Goal: Transaction & Acquisition: Purchase product/service

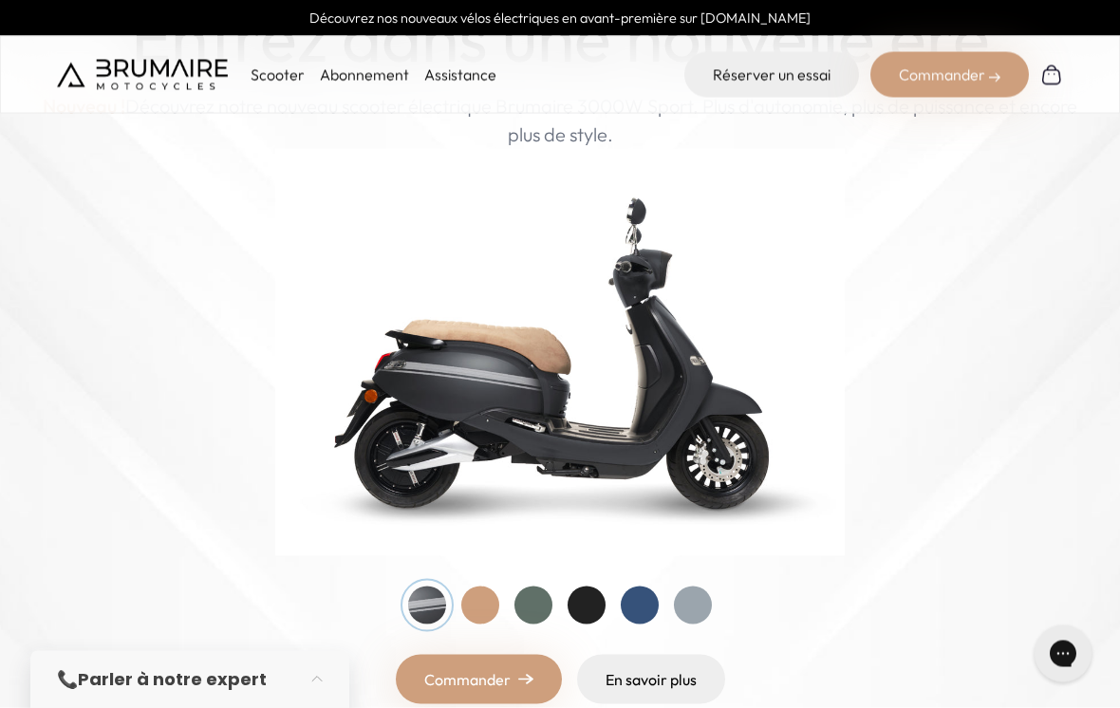
scroll to position [123, 0]
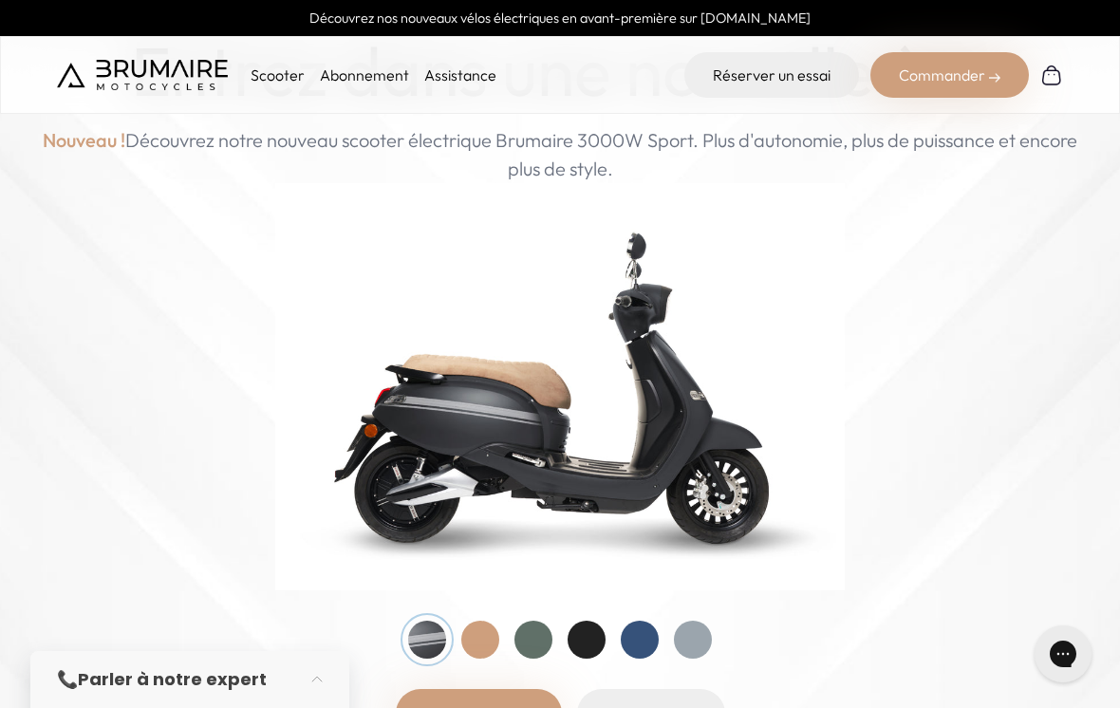
click at [534, 646] on div at bounding box center [533, 640] width 38 height 38
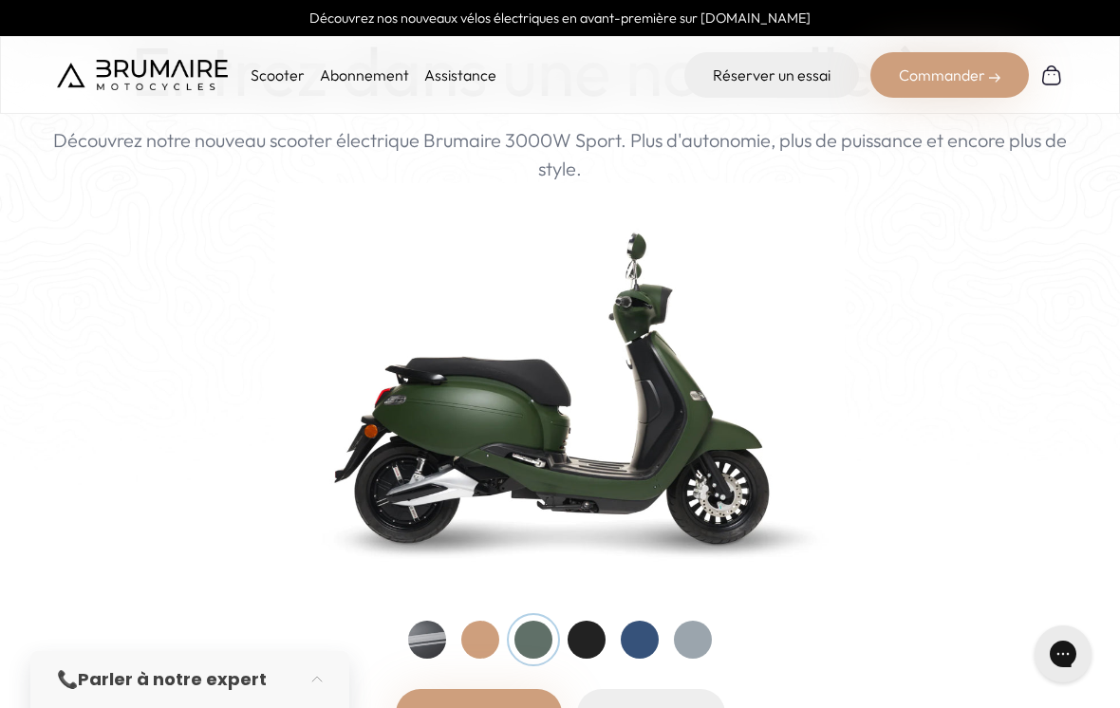
click at [489, 647] on div at bounding box center [480, 640] width 38 height 38
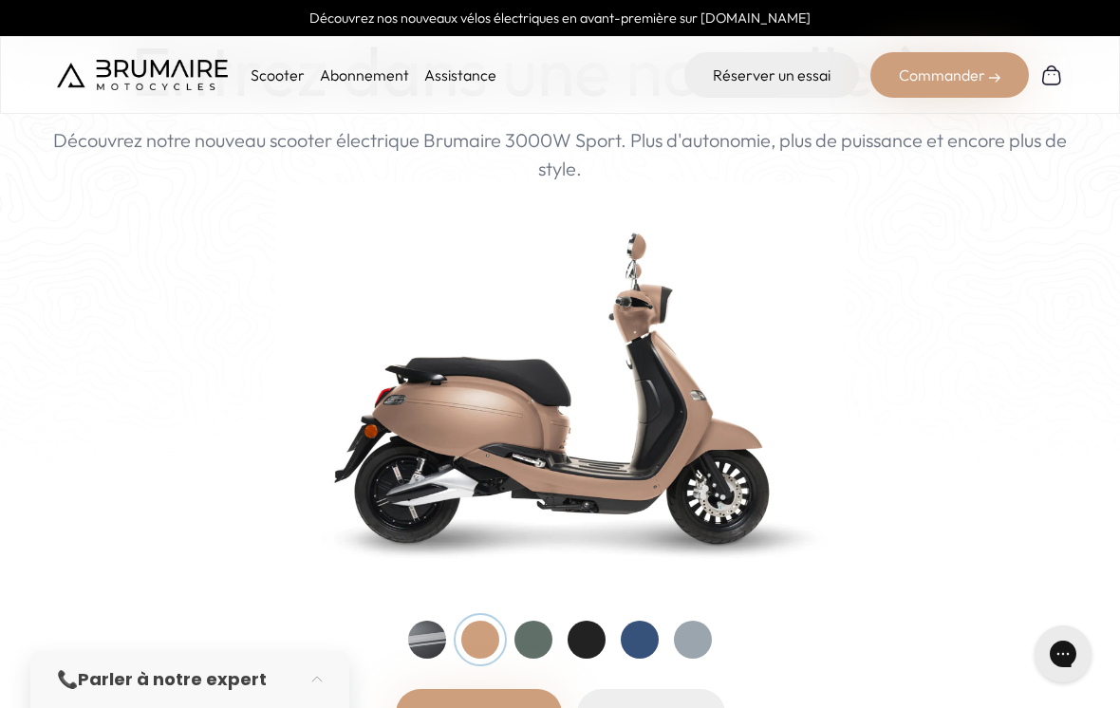
click at [647, 643] on div at bounding box center [640, 640] width 38 height 38
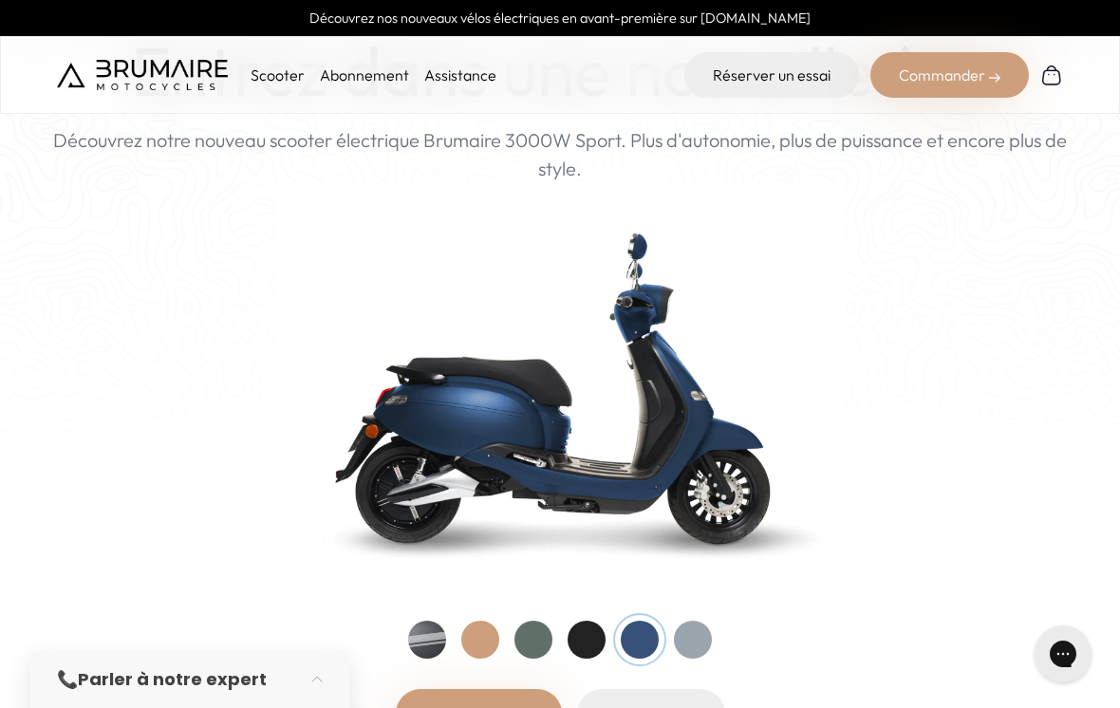
click at [540, 651] on div at bounding box center [533, 640] width 38 height 38
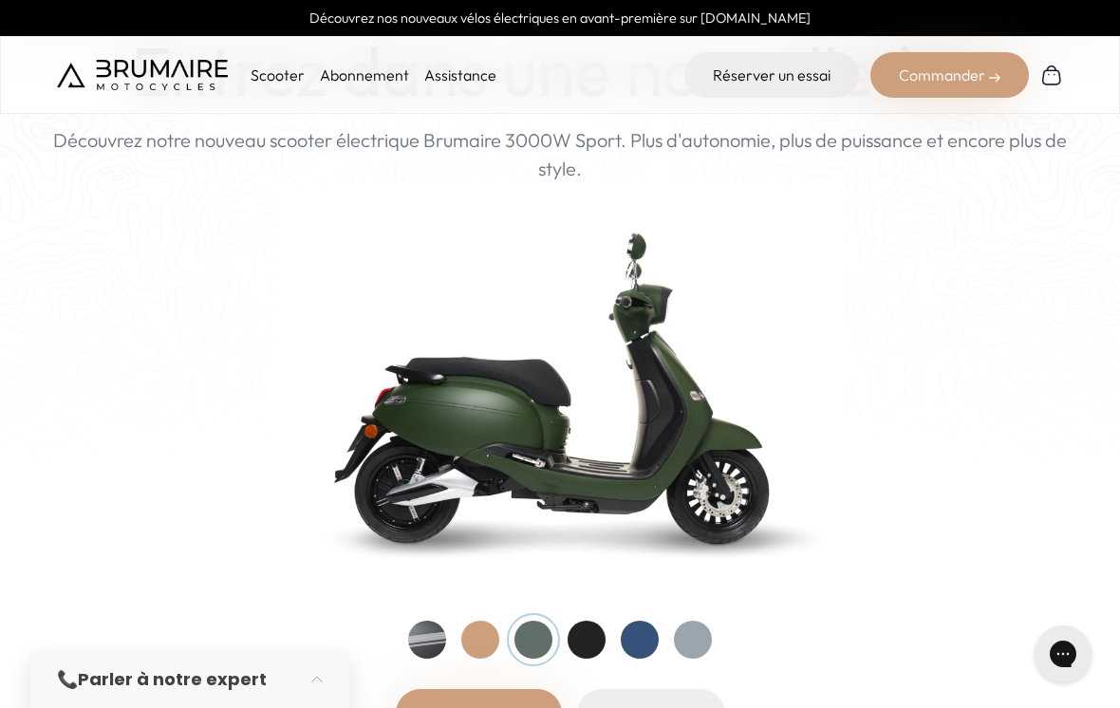
click at [486, 643] on div at bounding box center [480, 640] width 38 height 38
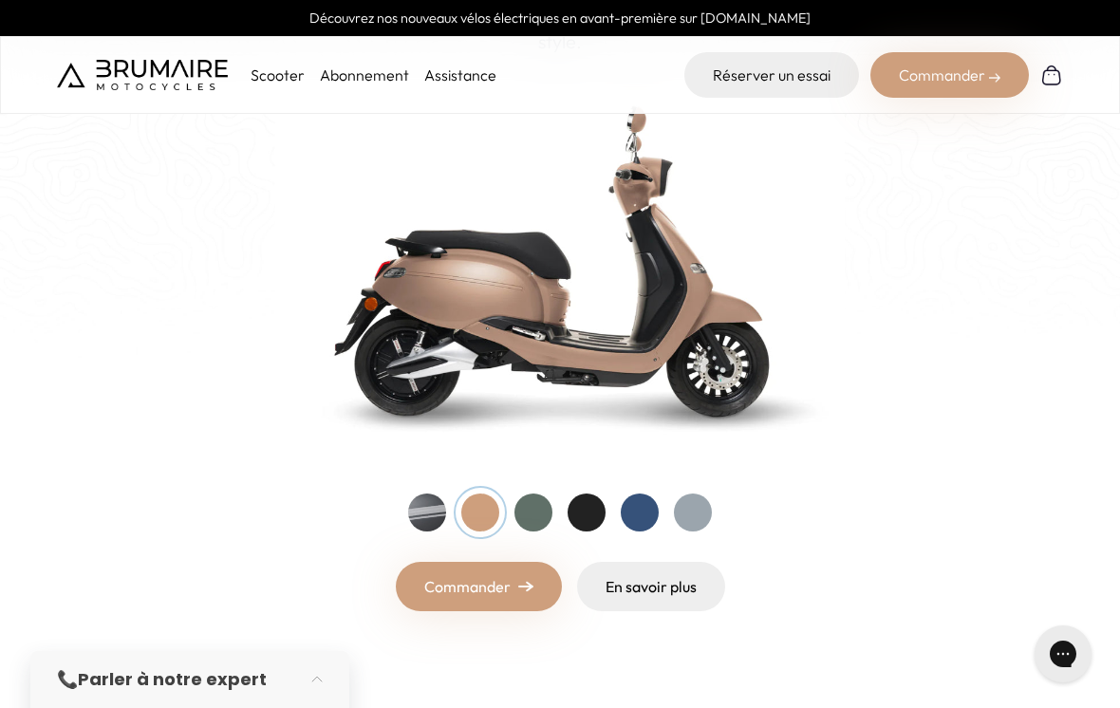
scroll to position [0, 0]
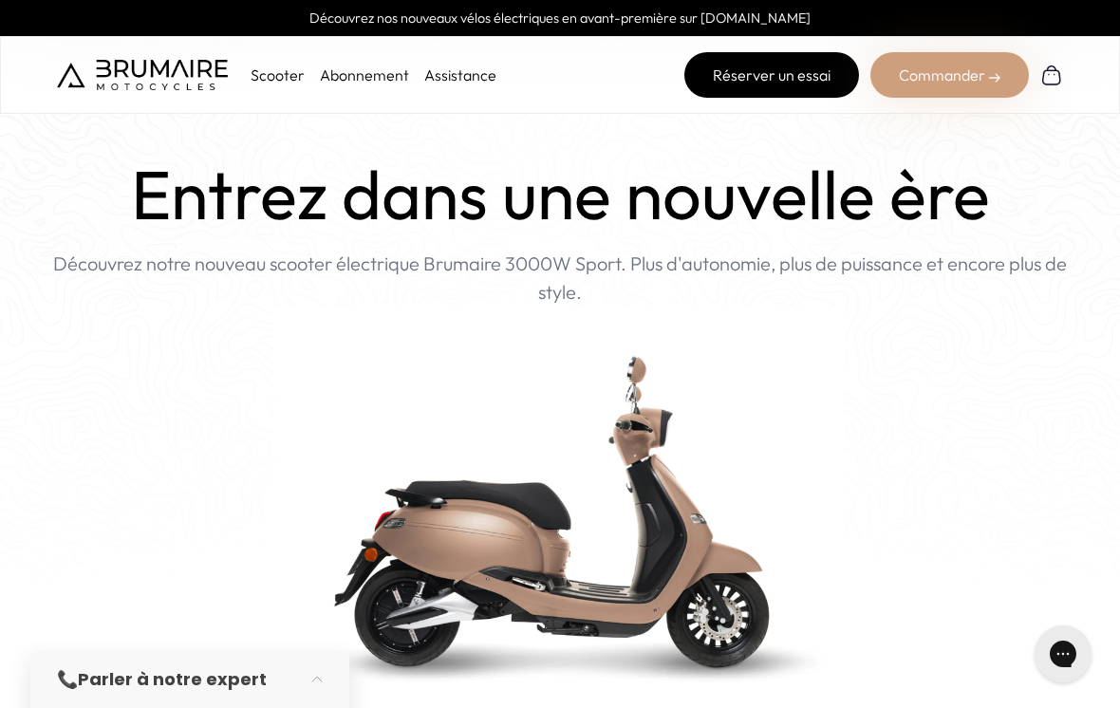
click at [708, 72] on link "Réserver un essai" at bounding box center [771, 75] width 175 height 46
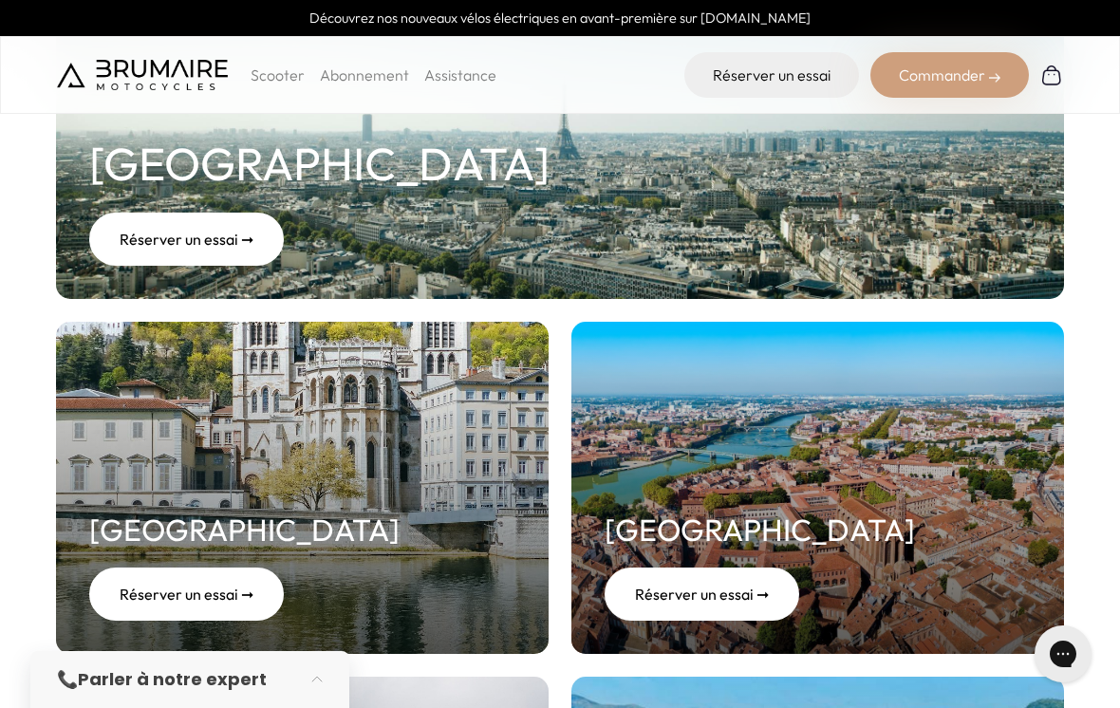
scroll to position [415, 0]
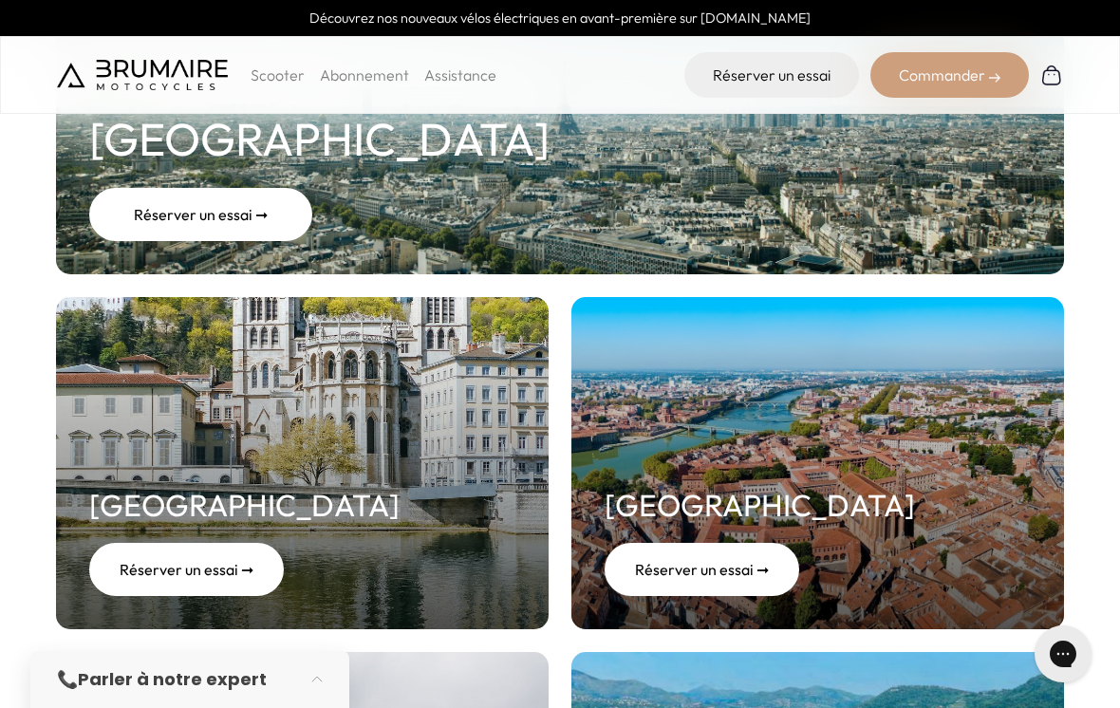
click at [234, 214] on div "Réserver un essai ➞" at bounding box center [200, 214] width 223 height 53
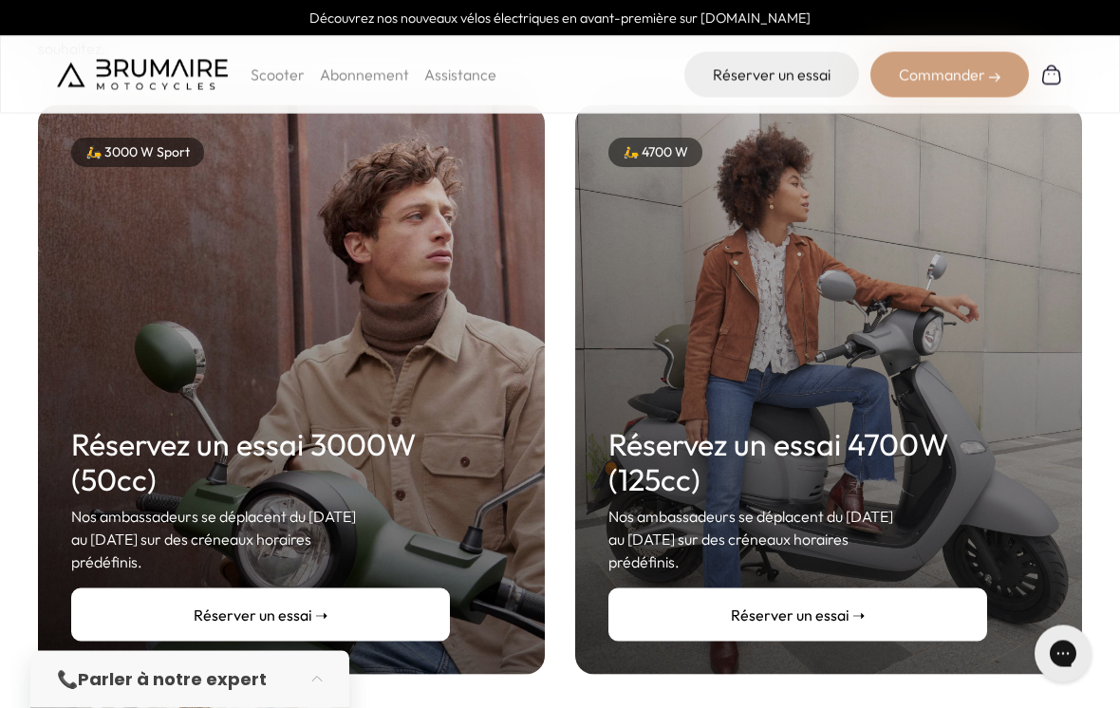
scroll to position [269, 0]
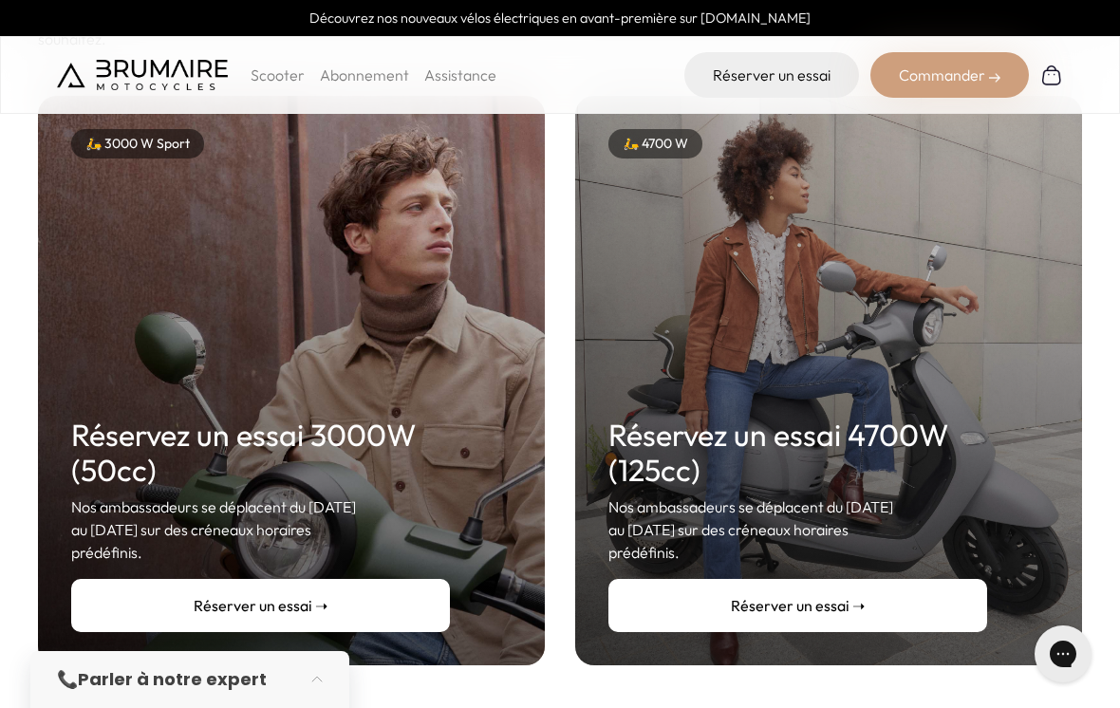
click at [773, 582] on link "Réserver un essai ➝" at bounding box center [797, 605] width 379 height 53
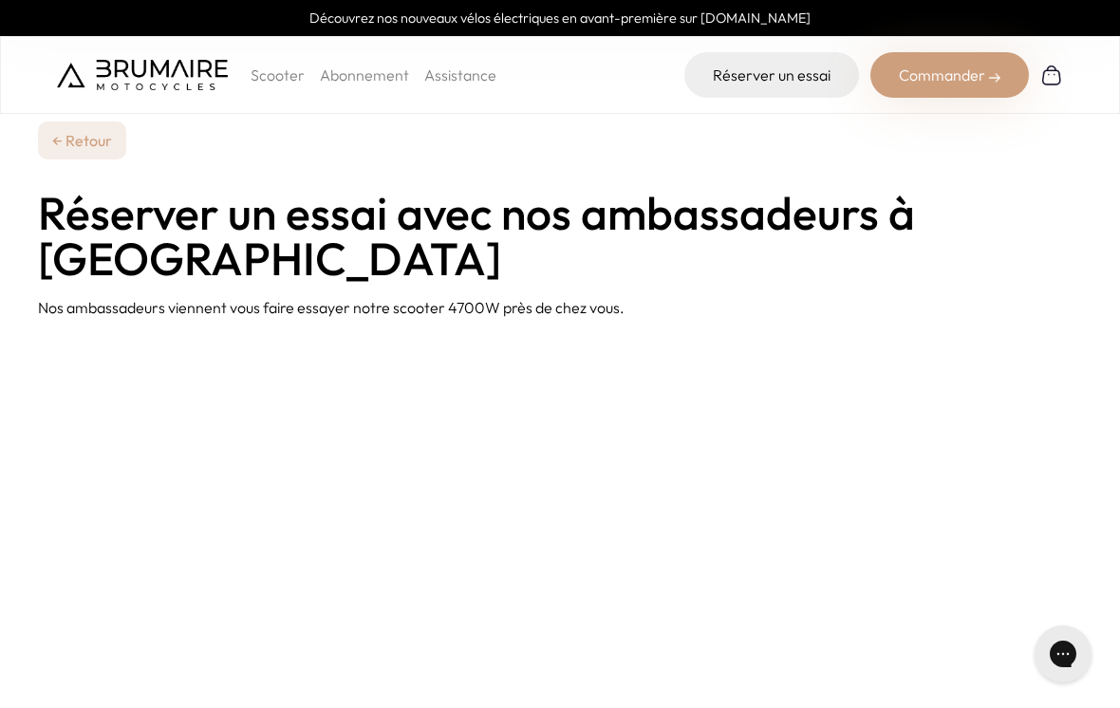
click at [97, 140] on link "← Retour" at bounding box center [82, 140] width 88 height 38
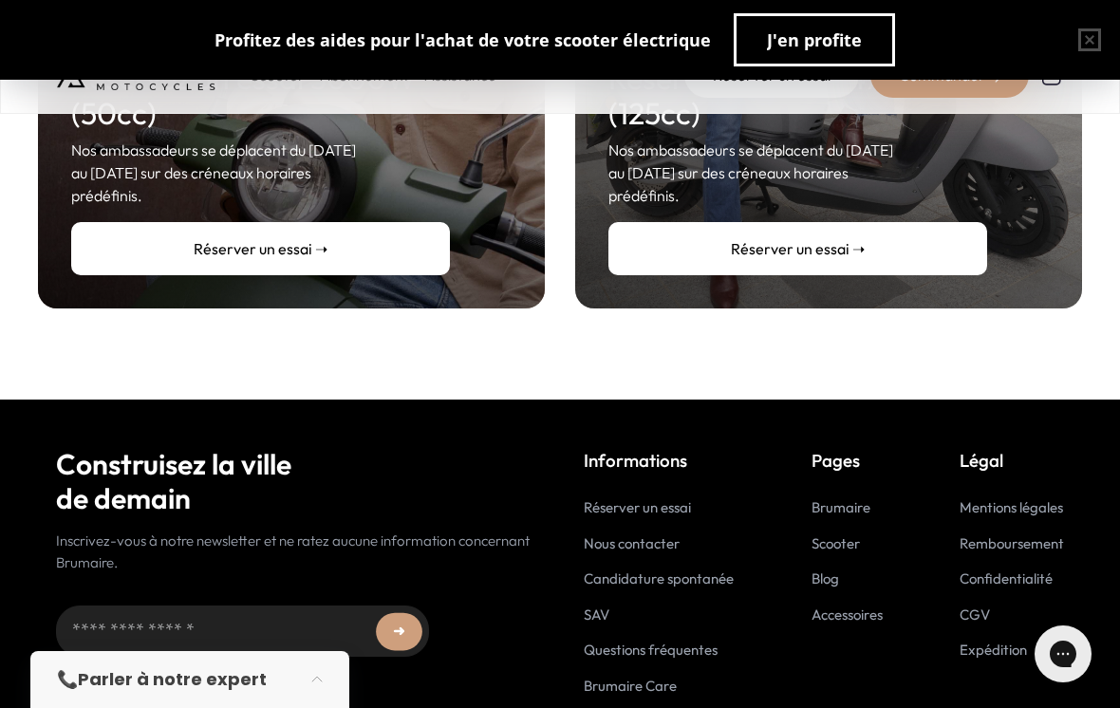
scroll to position [626, 0]
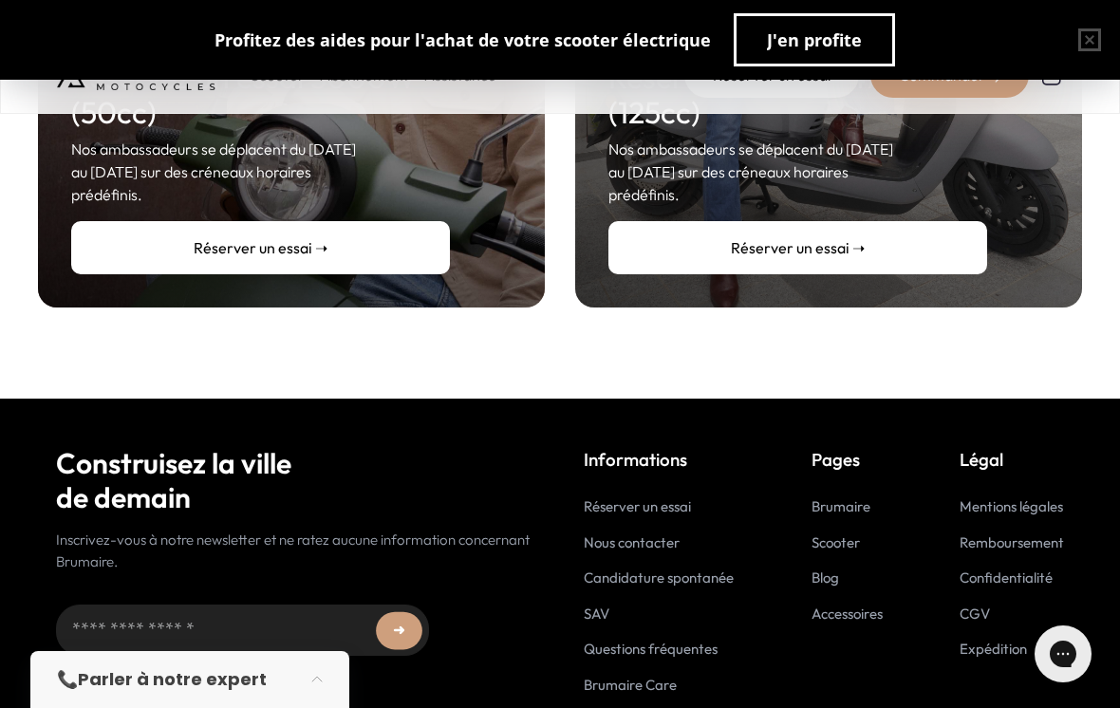
click at [613, 640] on link "Questions fréquentes" at bounding box center [651, 649] width 134 height 18
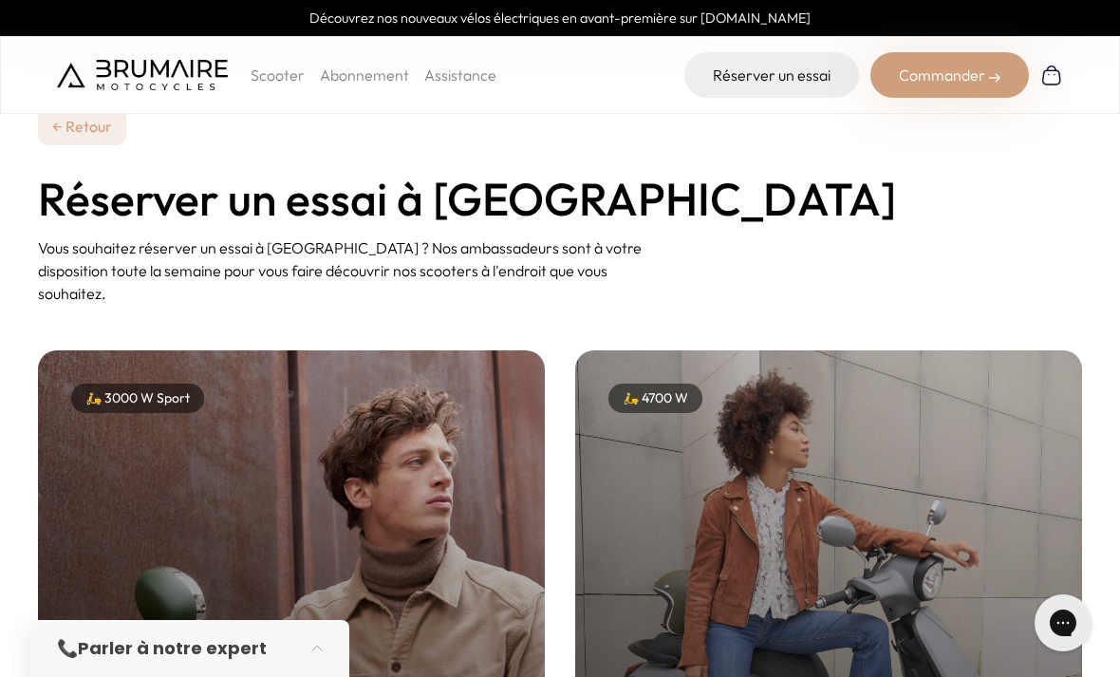
scroll to position [0, 0]
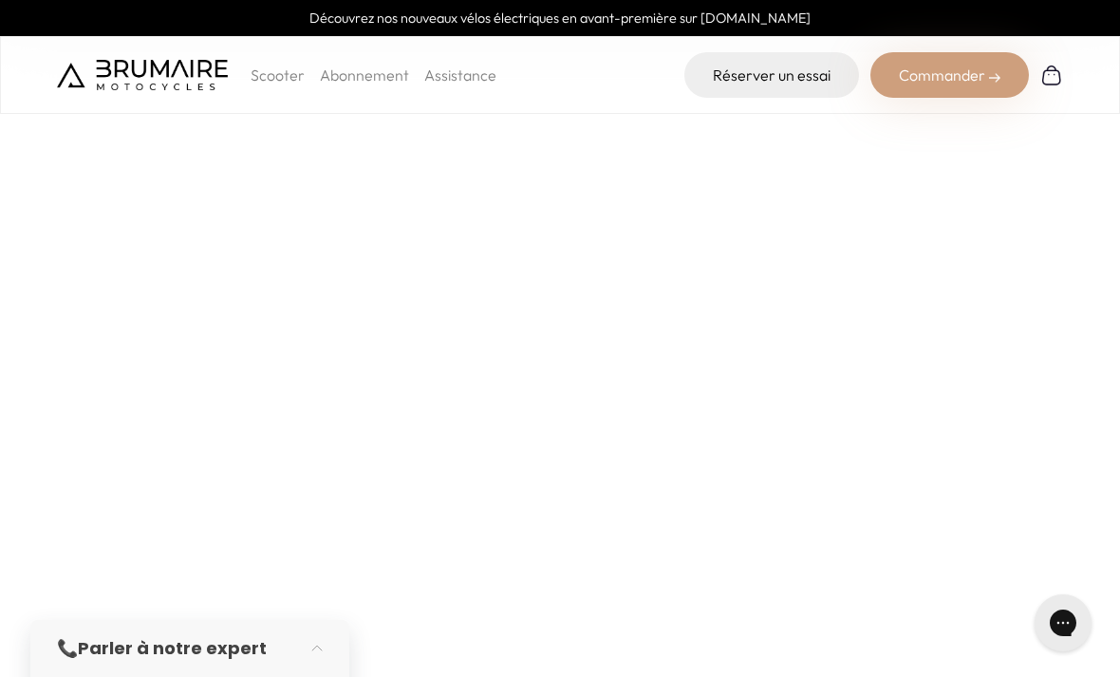
click at [268, 75] on p "Scooter" at bounding box center [278, 75] width 54 height 23
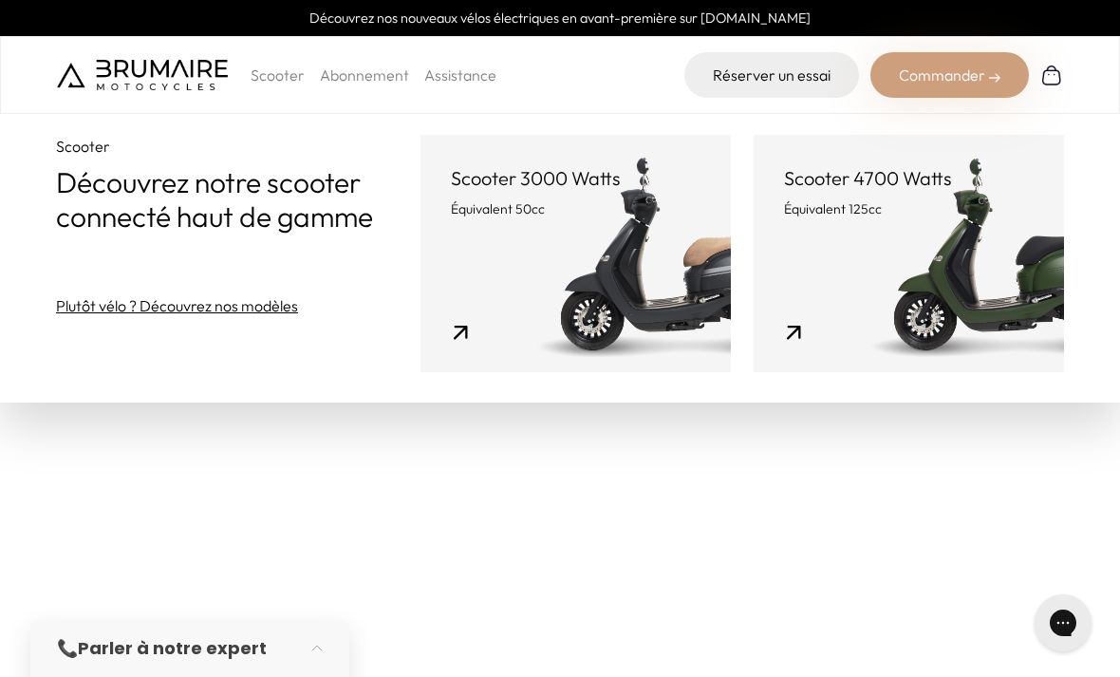
click at [967, 303] on link "Scooter 4700 Watts Équivalent 125cc" at bounding box center [909, 253] width 310 height 237
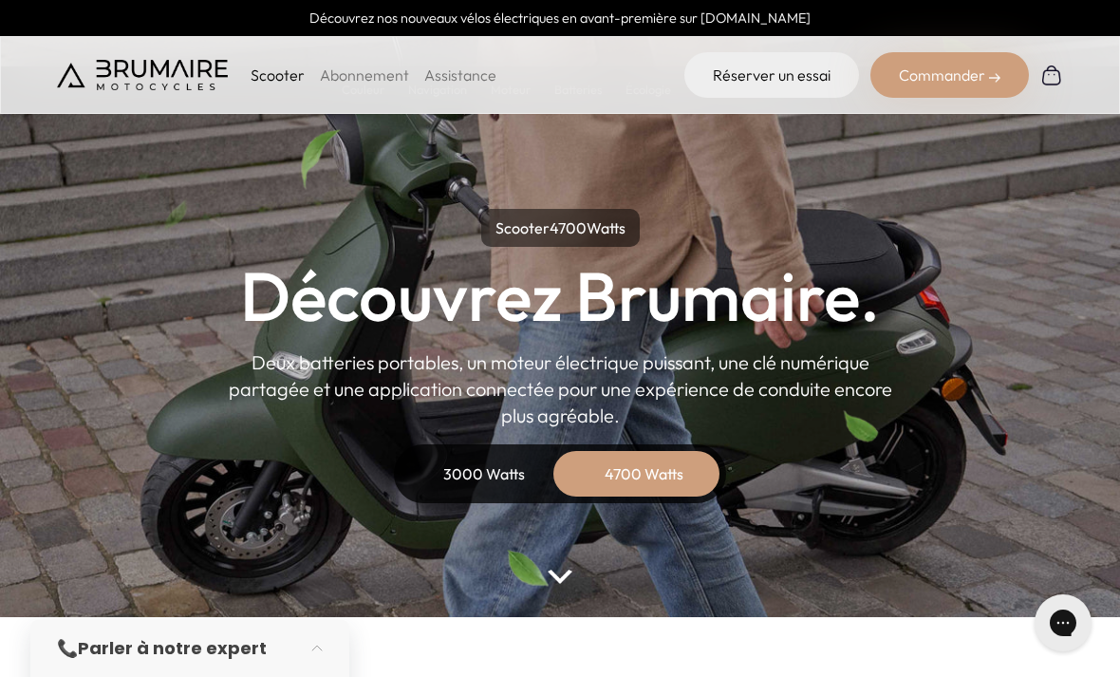
click at [265, 76] on p "Scooter" at bounding box center [278, 75] width 54 height 23
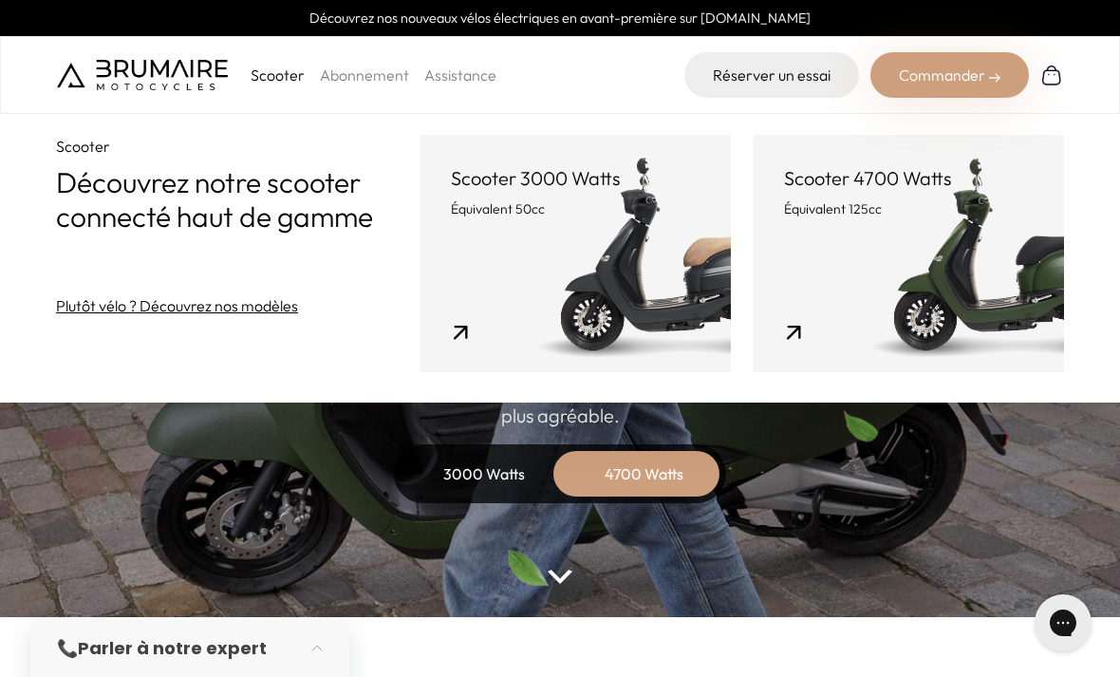
click at [512, 282] on link "Scooter 3000 Watts Équivalent 50cc" at bounding box center [575, 253] width 310 height 237
click at [451, 182] on p "Scooter 3000 Watts" at bounding box center [576, 178] width 250 height 27
click at [515, 312] on link "Scooter 3000 Watts Équivalent 50cc" at bounding box center [575, 253] width 310 height 237
click at [564, 310] on link "Scooter 3000 Watts Équivalent 50cc" at bounding box center [575, 253] width 310 height 237
click at [490, 473] on div "3000 Watts" at bounding box center [484, 474] width 152 height 46
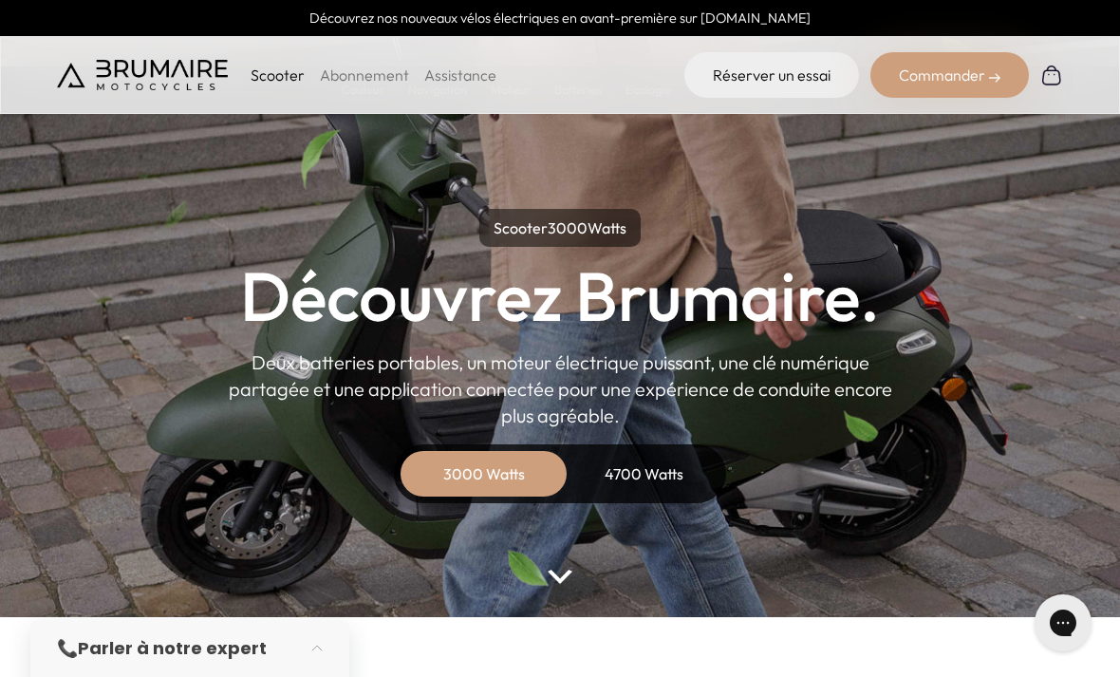
click at [951, 85] on div "Commander" at bounding box center [949, 75] width 158 height 46
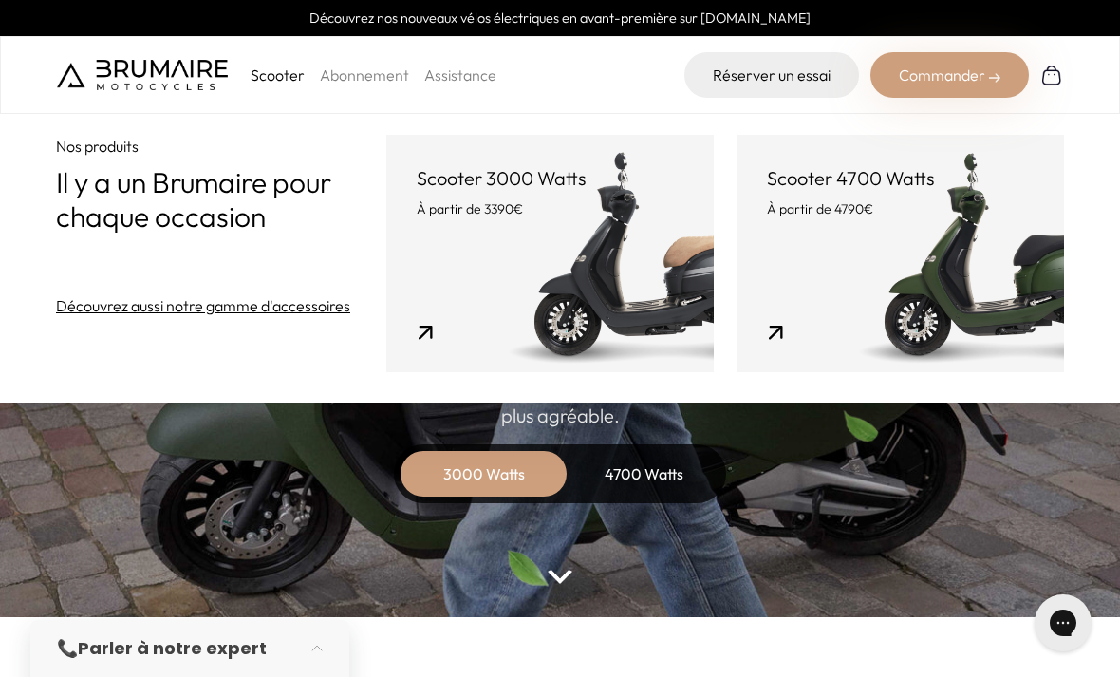
click at [839, 245] on link "Scooter 4700 Watts À partir de 4790€" at bounding box center [899, 253] width 327 height 237
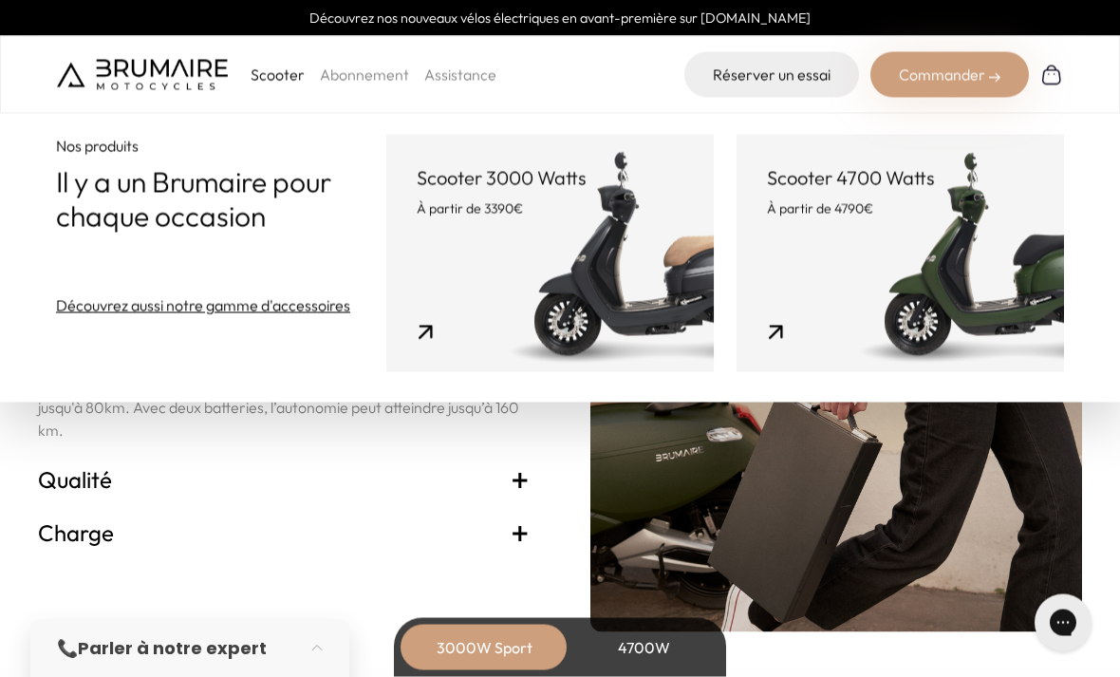
scroll to position [3880, 0]
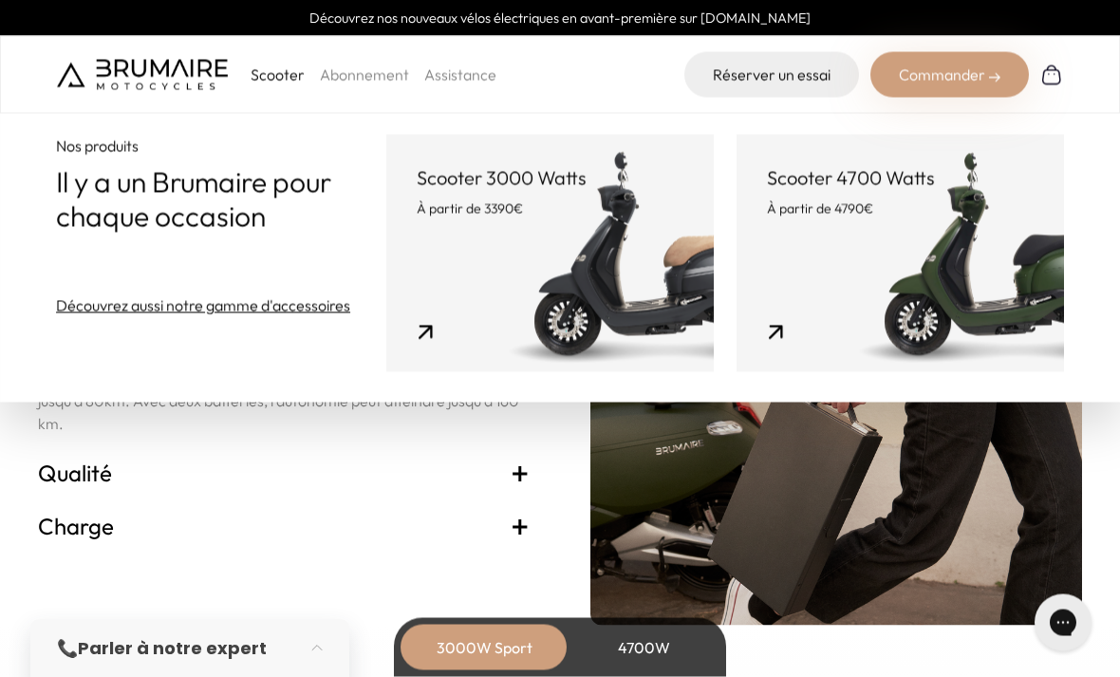
click at [323, 467] on h3 "Qualité +" at bounding box center [284, 472] width 492 height 30
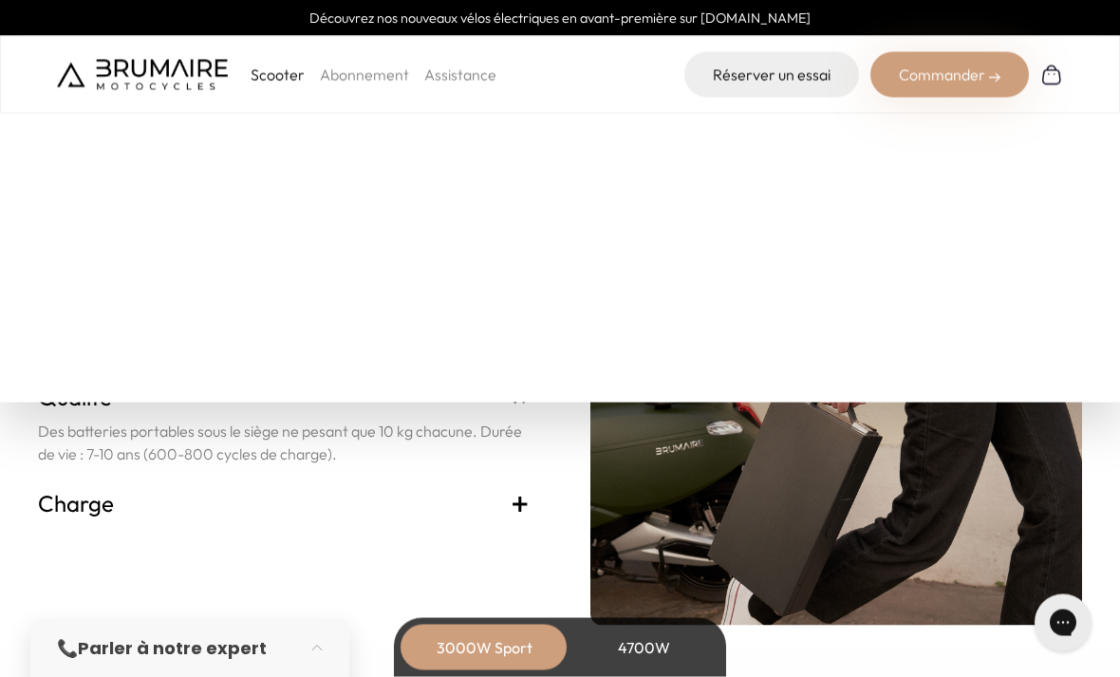
scroll to position [3881, 0]
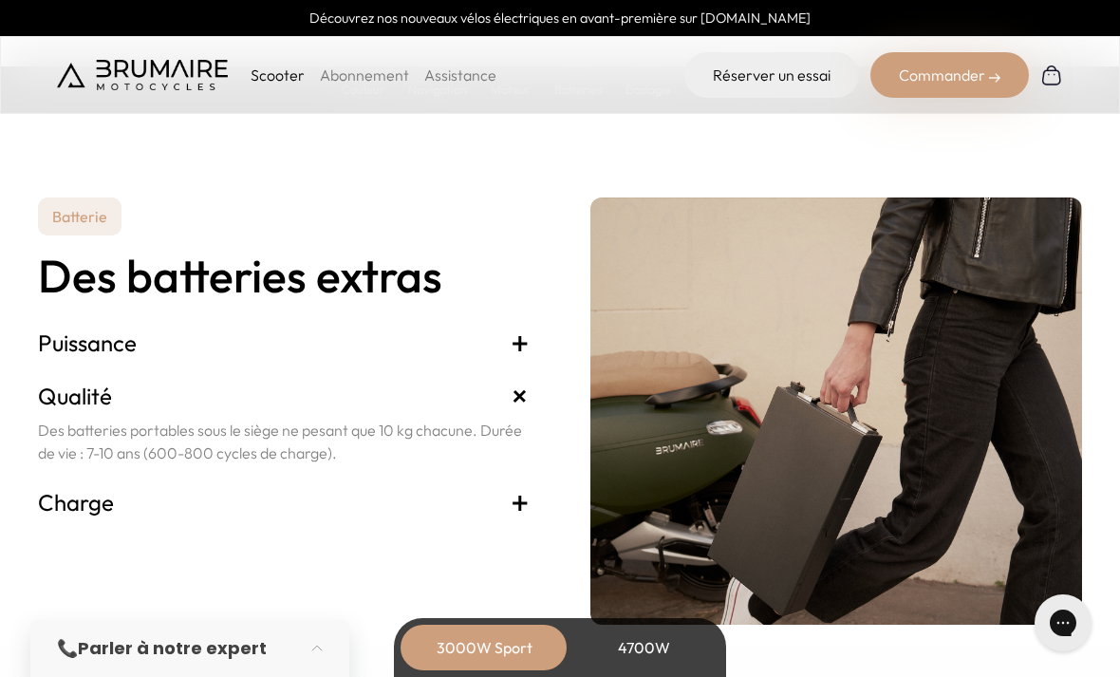
click at [519, 511] on span "+" at bounding box center [520, 502] width 19 height 30
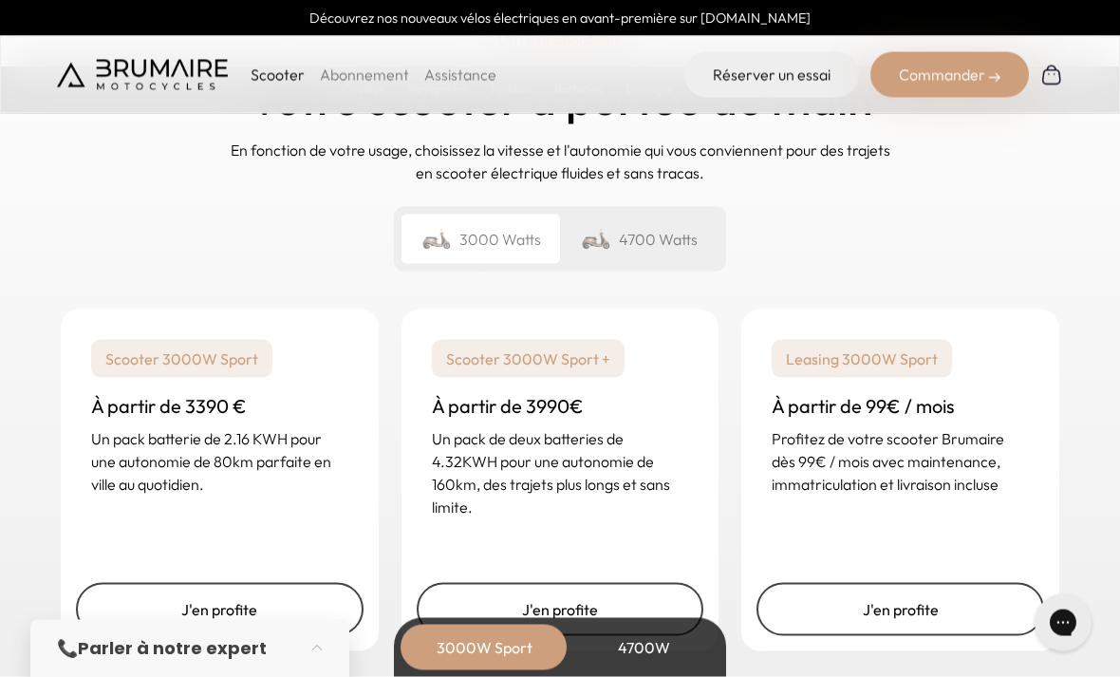
scroll to position [4539, 0]
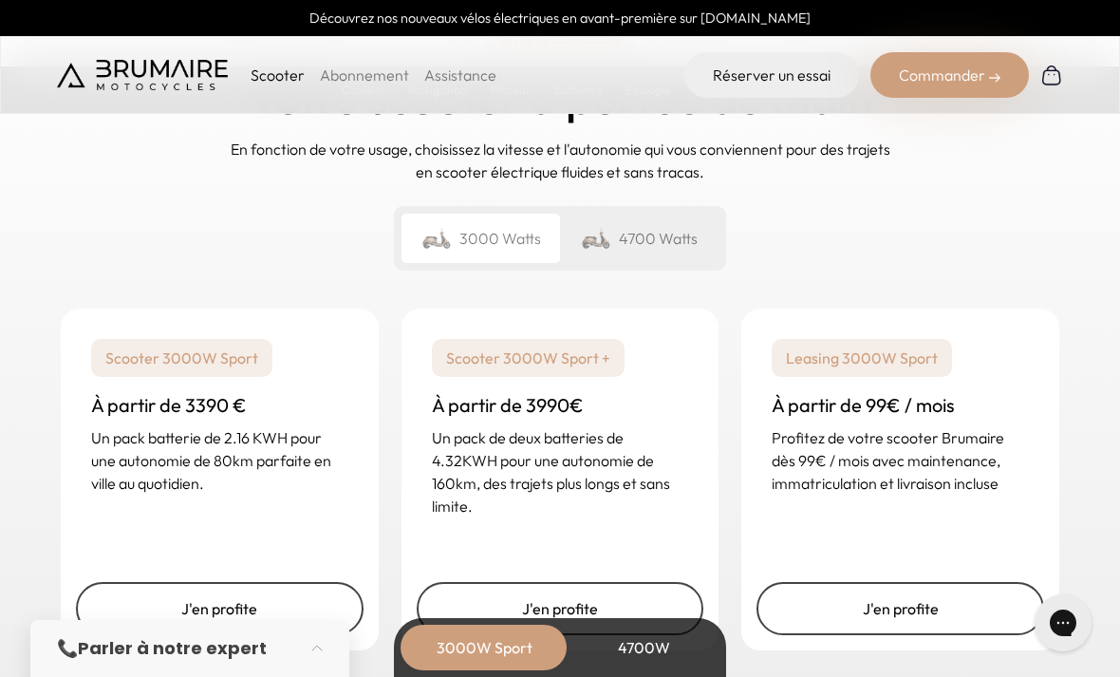
click at [627, 234] on div "4700 Watts" at bounding box center [639, 238] width 158 height 49
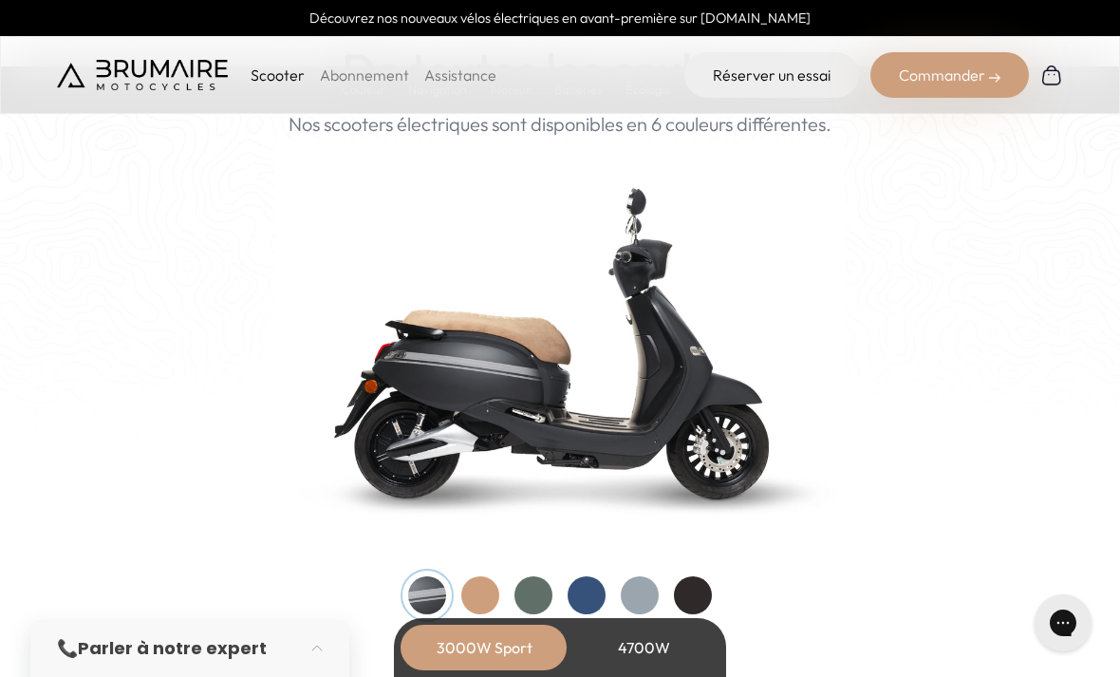
scroll to position [1934, 0]
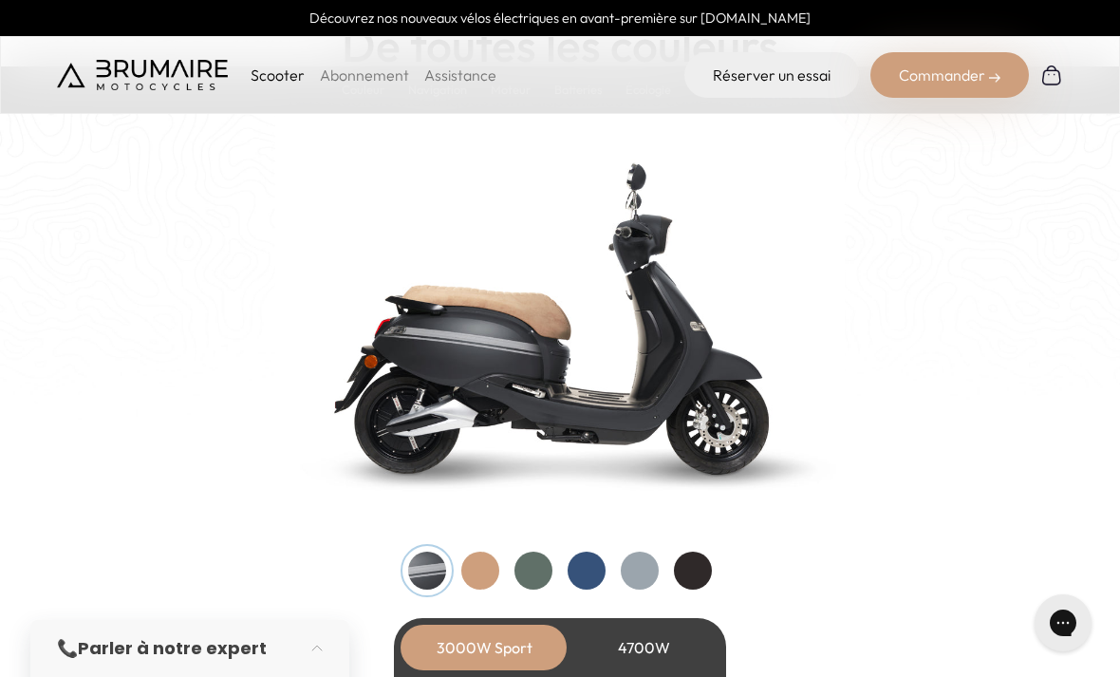
click at [526, 574] on div at bounding box center [533, 570] width 38 height 38
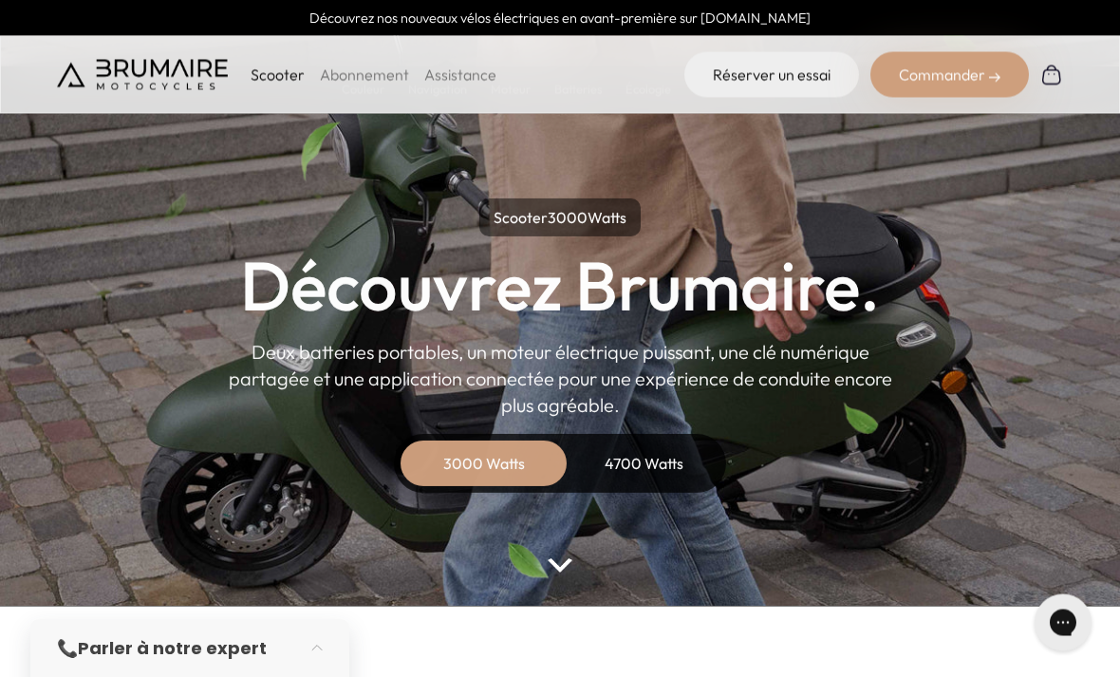
scroll to position [11, 0]
click at [633, 451] on div "4700 Watts" at bounding box center [644, 463] width 152 height 46
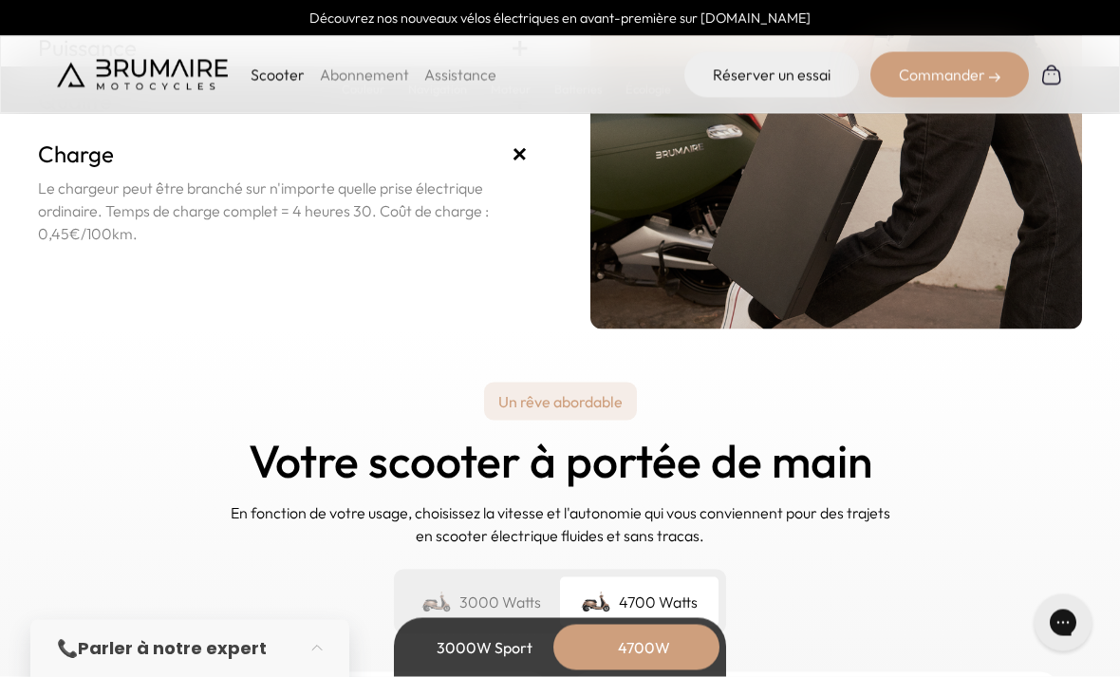
scroll to position [4370, 0]
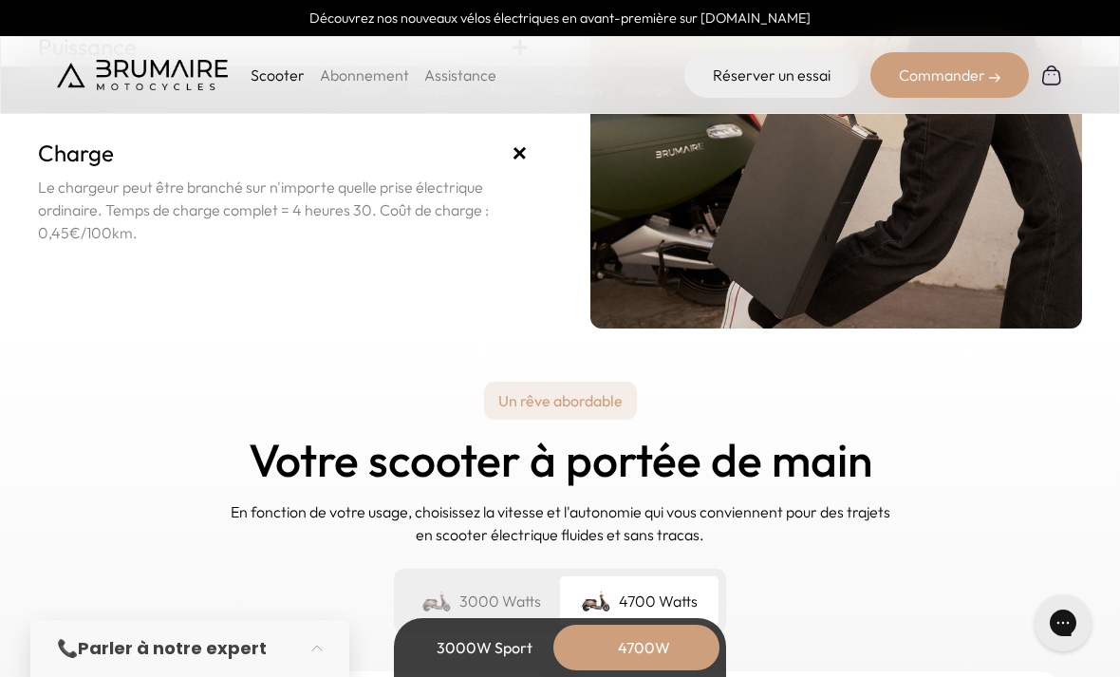
click at [966, 74] on div "Commander" at bounding box center [949, 75] width 158 height 46
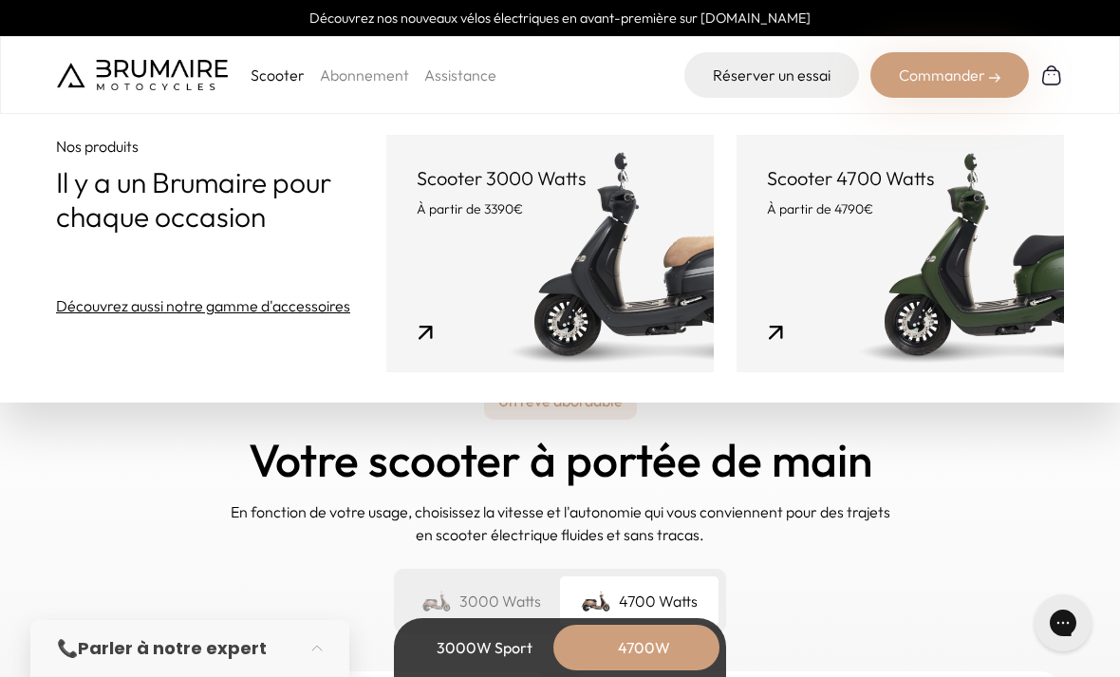
click at [971, 252] on link "Scooter 4700 Watts À partir de 4790€" at bounding box center [899, 253] width 327 height 237
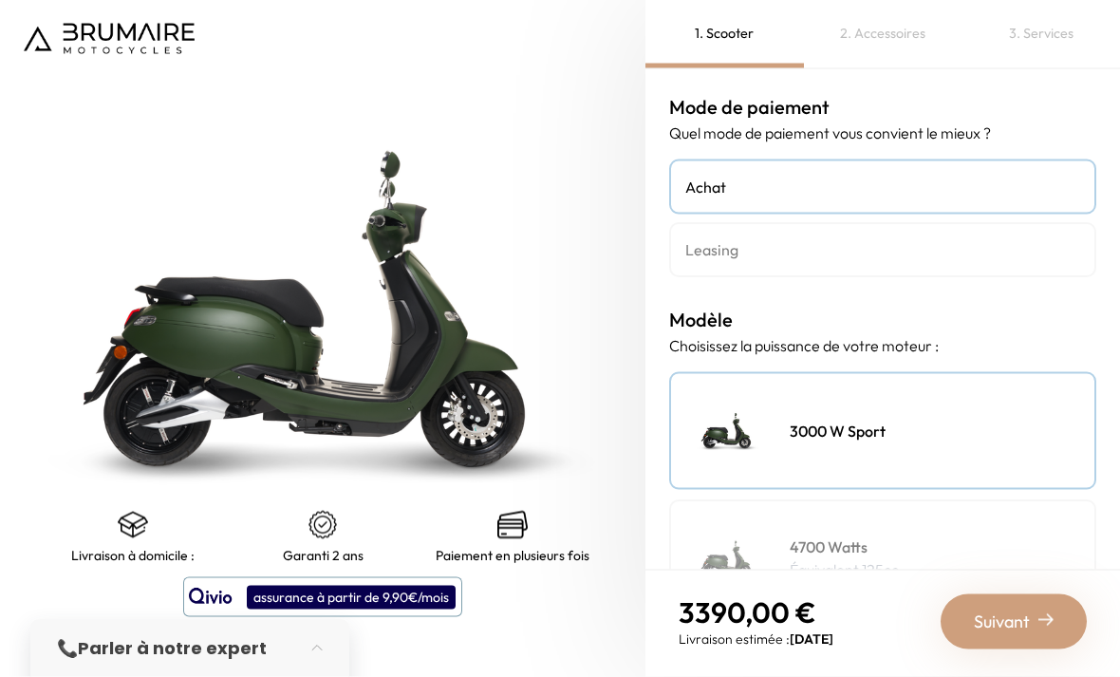
scroll to position [61, 0]
click at [792, 390] on div "3000 W Sport" at bounding box center [882, 431] width 427 height 118
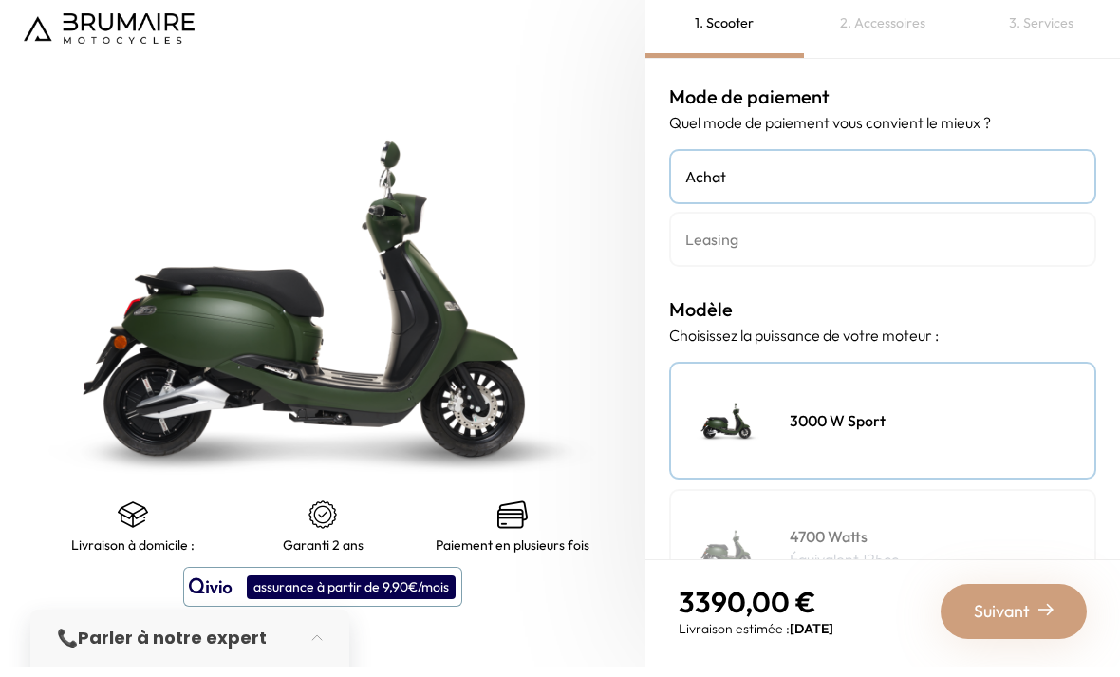
scroll to position [0, 0]
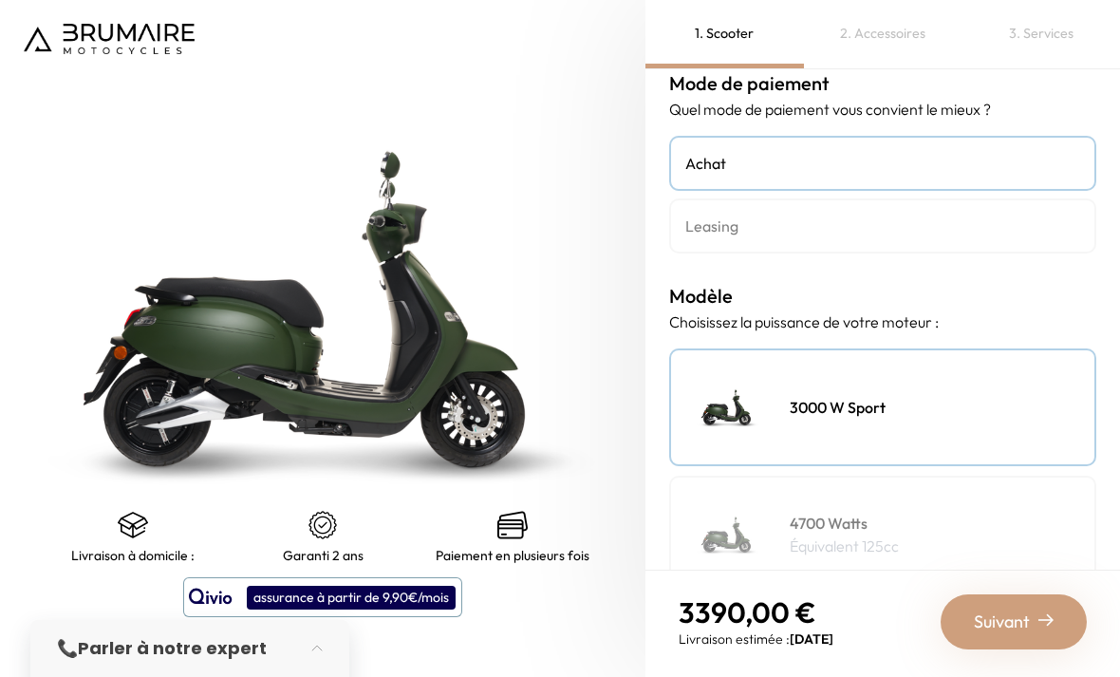
scroll to position [25, 0]
click at [914, 530] on div "4700 Watts Équivalent 125cc" at bounding box center [882, 534] width 427 height 118
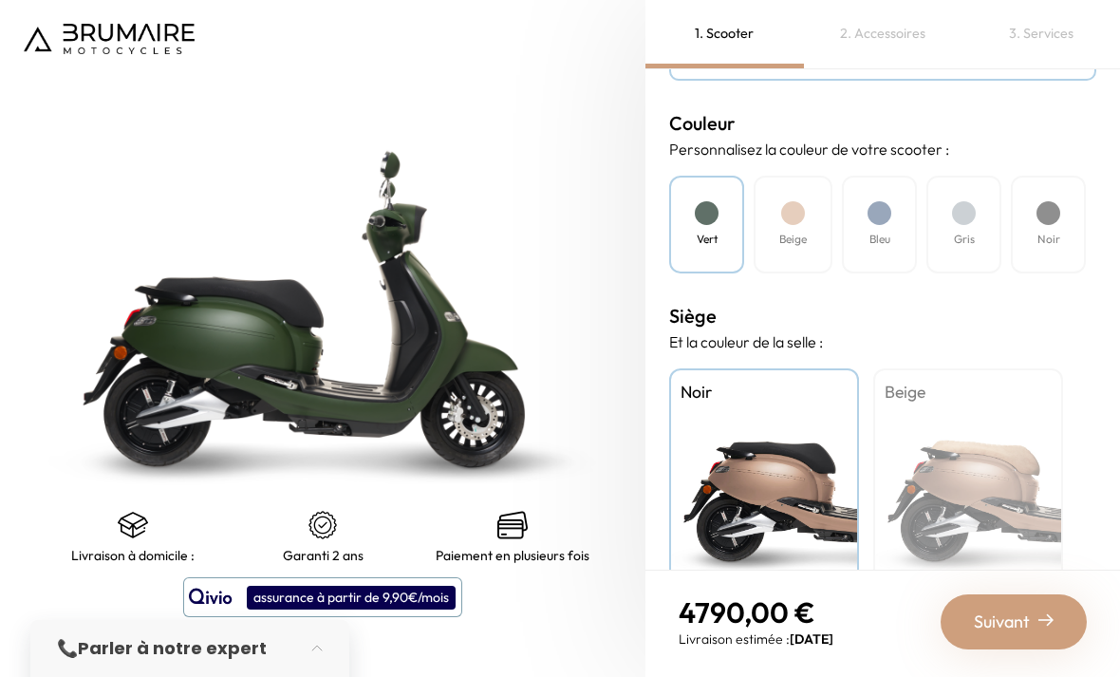
scroll to position [535, 0]
click at [996, 478] on div "Beige" at bounding box center [968, 487] width 190 height 237
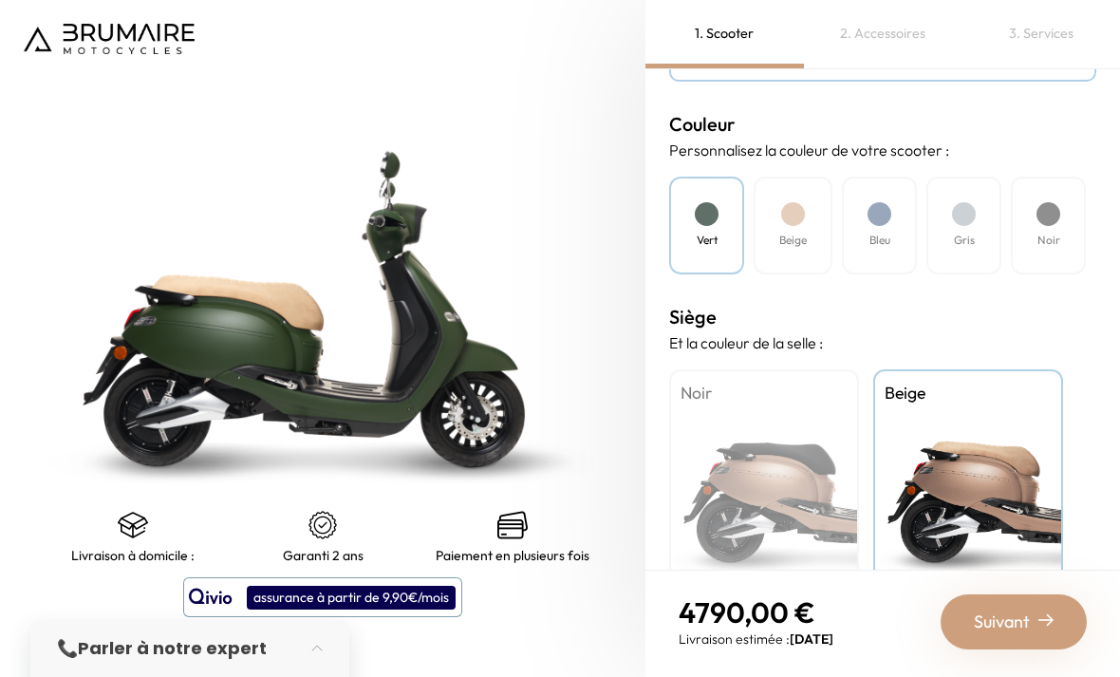
click at [876, 222] on div at bounding box center [879, 214] width 24 height 24
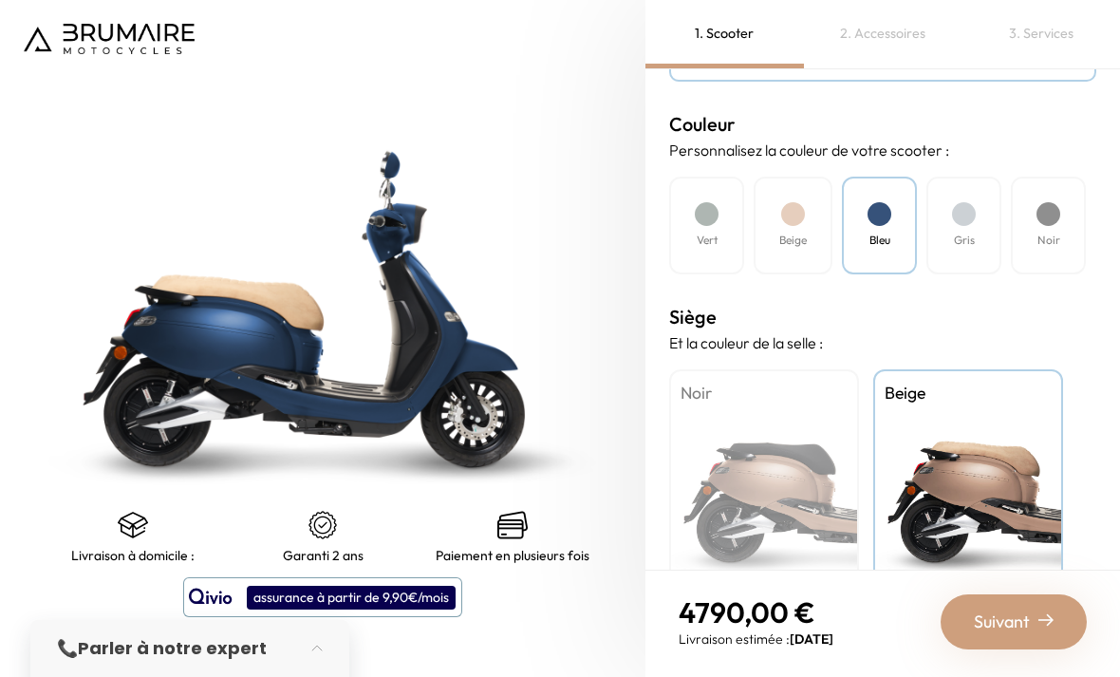
click at [1058, 226] on div "Noir" at bounding box center [1048, 226] width 75 height 98
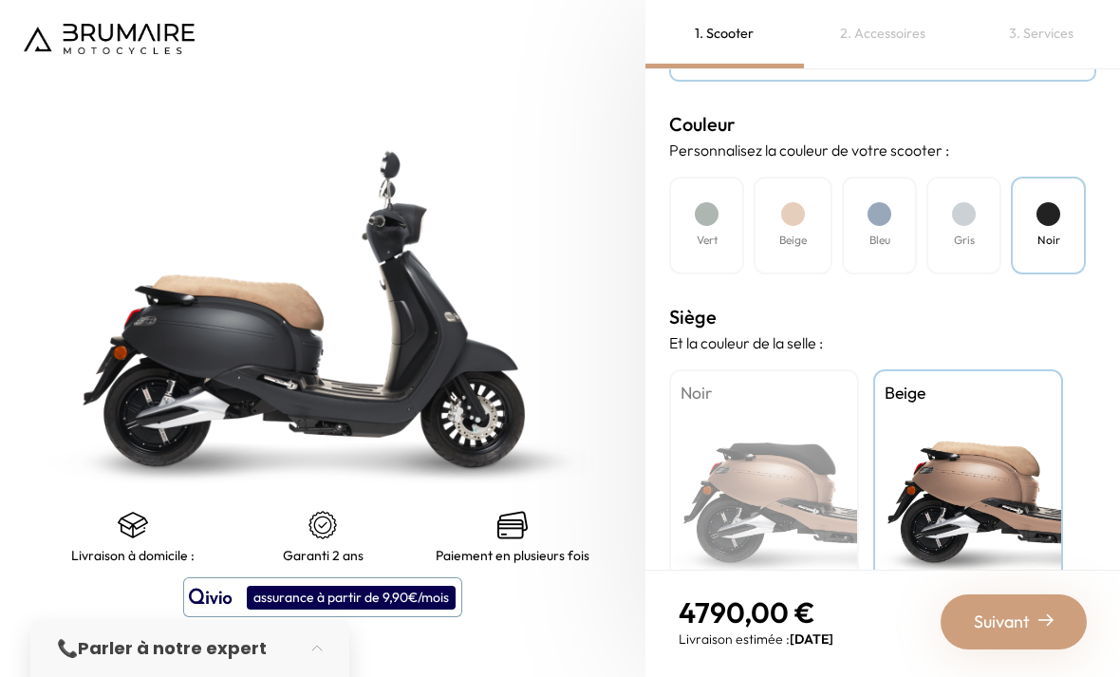
click at [1052, 215] on div at bounding box center [1048, 214] width 24 height 24
click at [963, 219] on div at bounding box center [964, 214] width 24 height 24
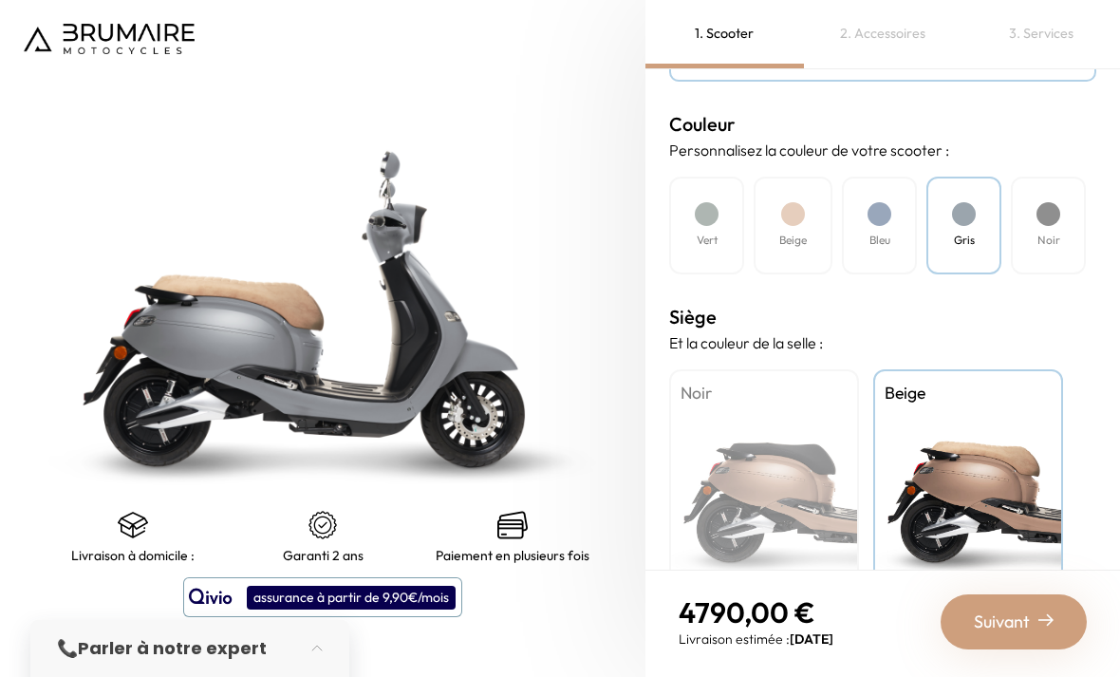
click at [886, 218] on div at bounding box center [879, 214] width 24 height 24
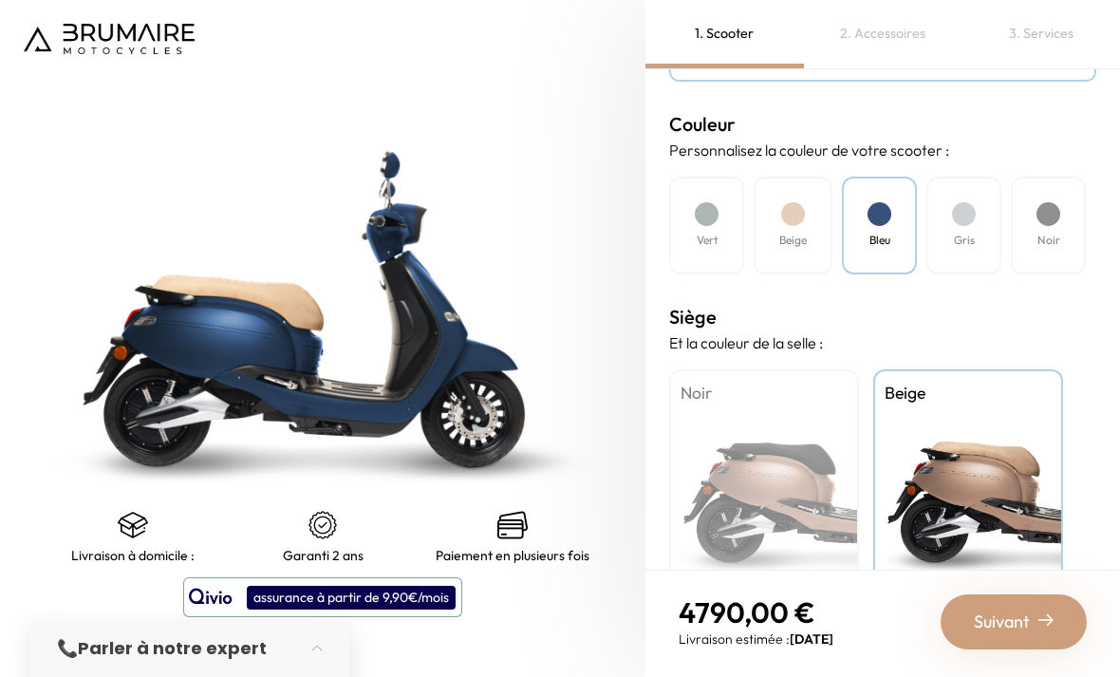
click at [799, 218] on div at bounding box center [793, 214] width 24 height 24
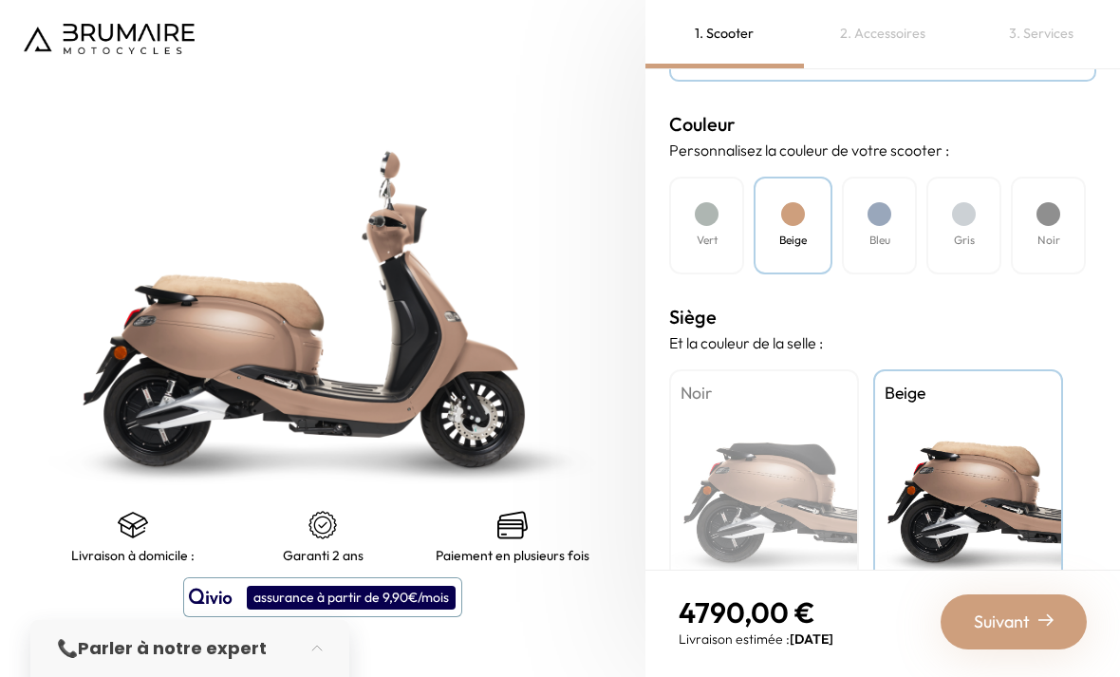
click at [773, 458] on div "Noir" at bounding box center [764, 487] width 190 height 237
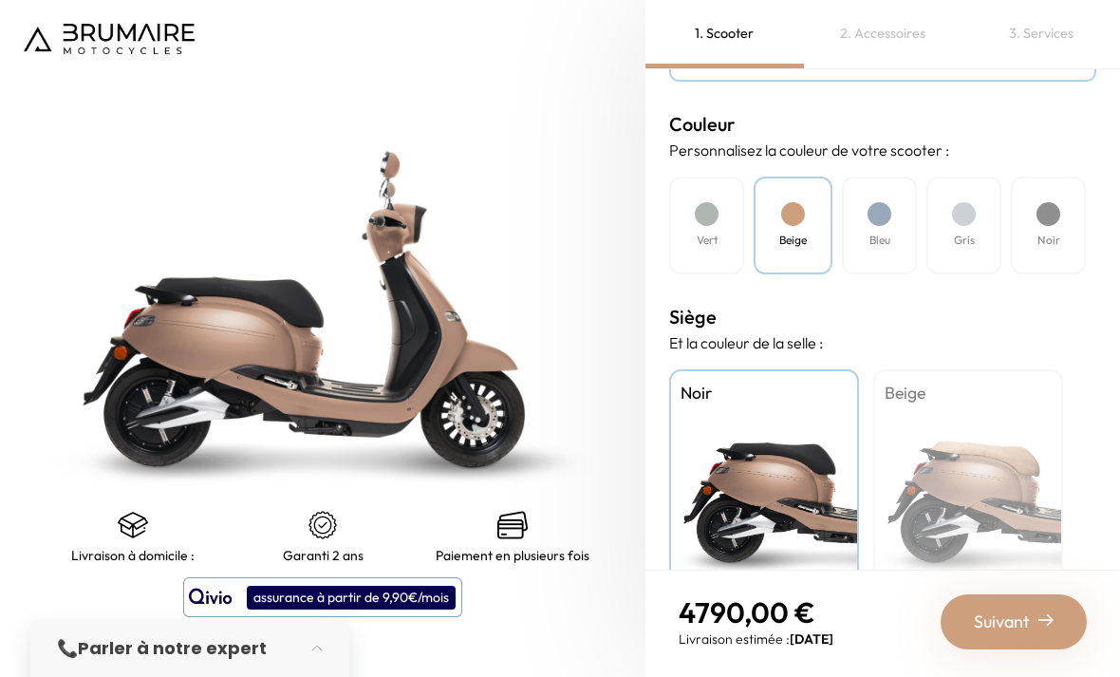
click at [687, 209] on div "Vert" at bounding box center [706, 226] width 75 height 98
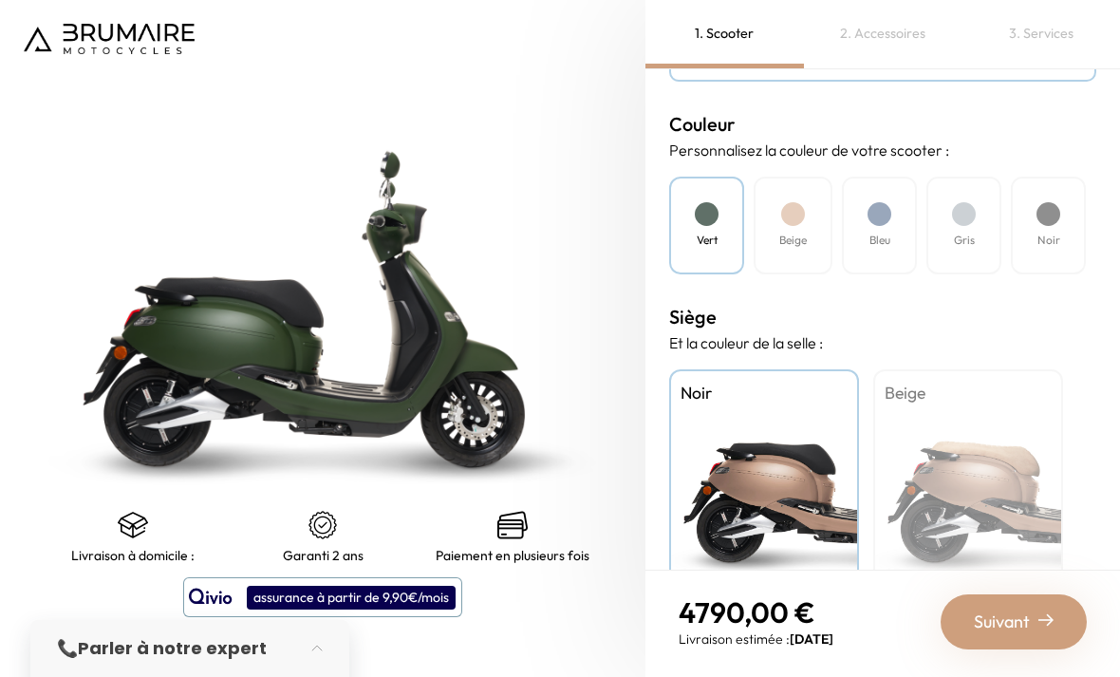
click at [988, 475] on div "Beige" at bounding box center [968, 487] width 190 height 237
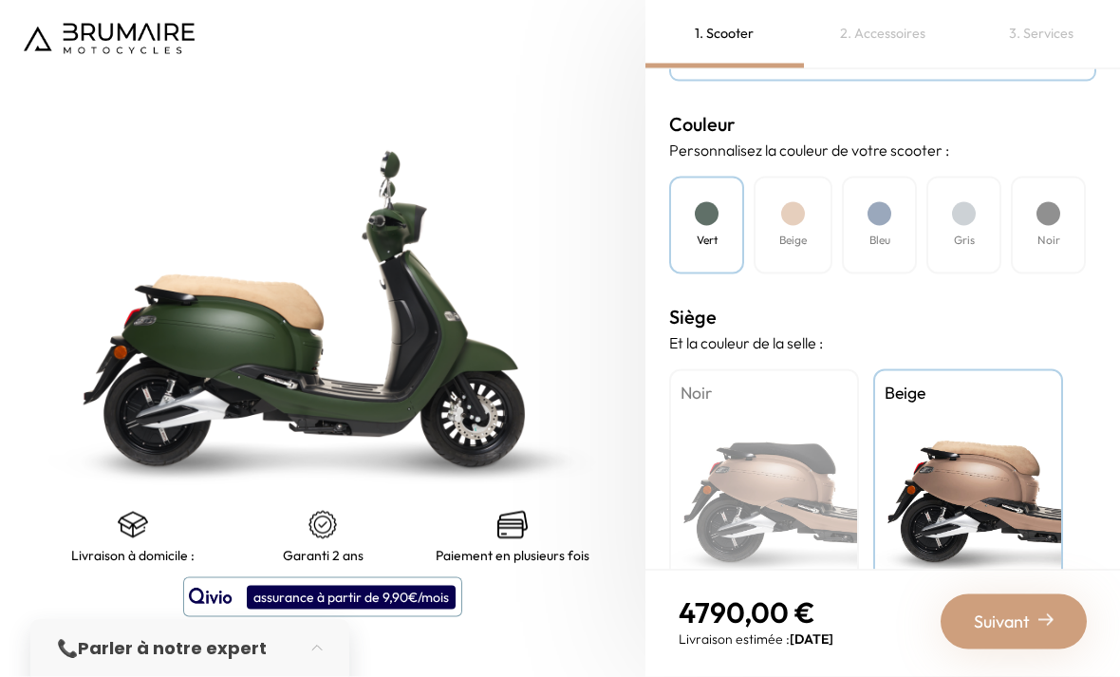
scroll to position [61, 0]
click at [989, 615] on span "Suivant" at bounding box center [1002, 621] width 56 height 27
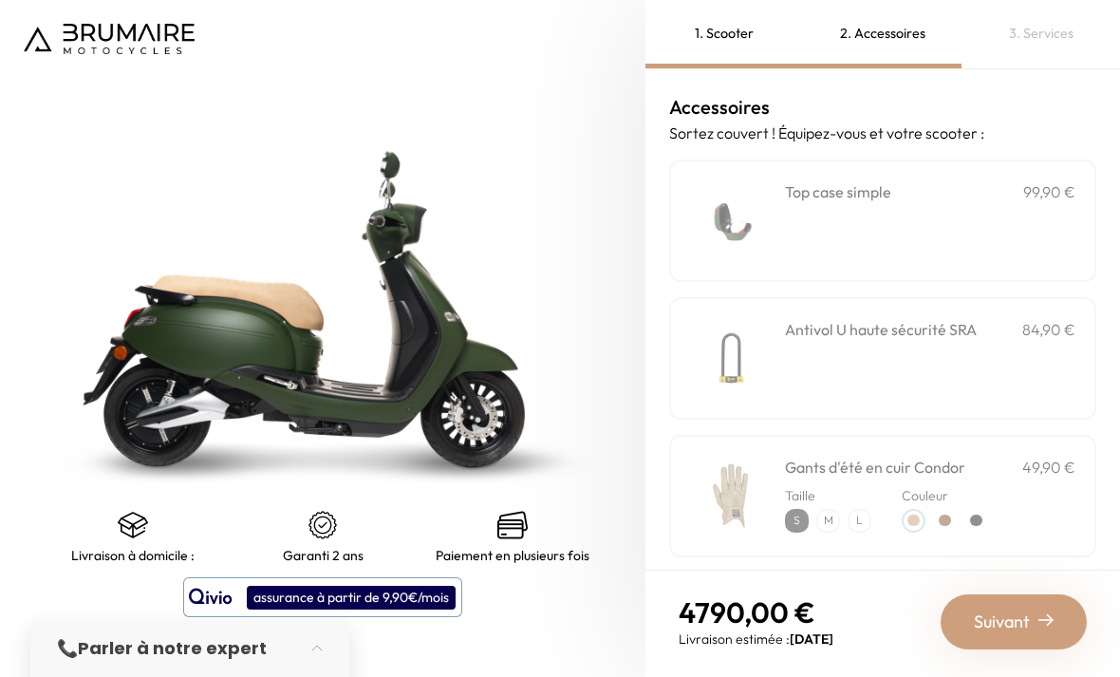
click at [891, 180] on h3 "Top case simple" at bounding box center [838, 191] width 106 height 23
click at [1034, 318] on p "84,90 €" at bounding box center [1048, 329] width 53 height 23
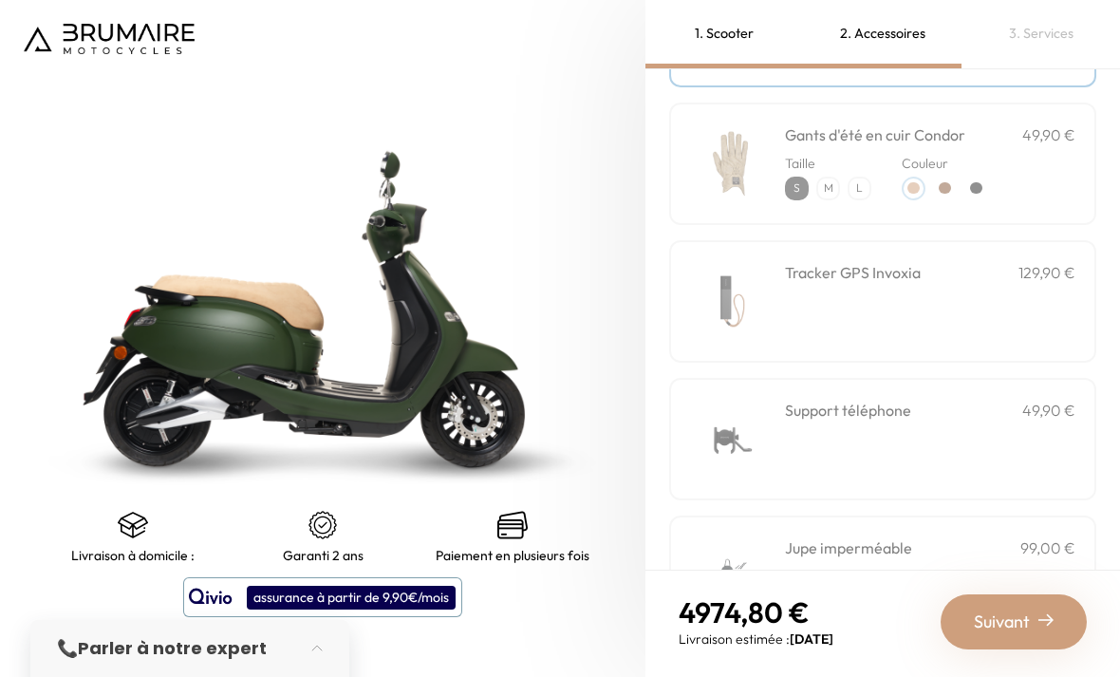
scroll to position [338, 0]
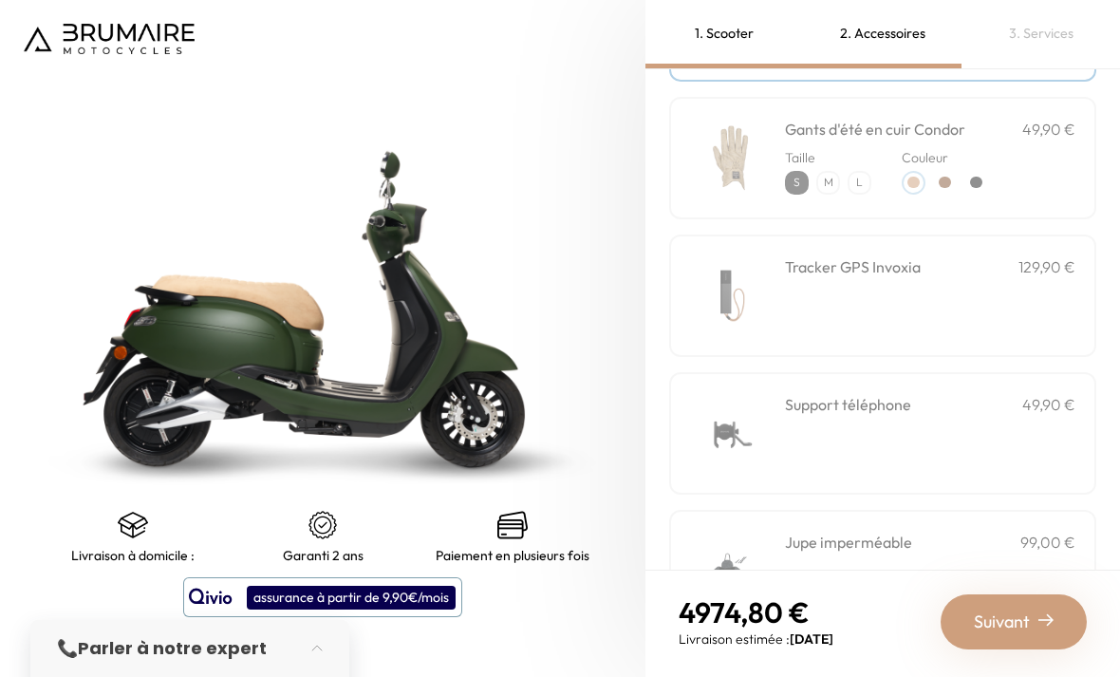
click at [1027, 393] on div "Support téléphone 49,90 €" at bounding box center [930, 433] width 290 height 81
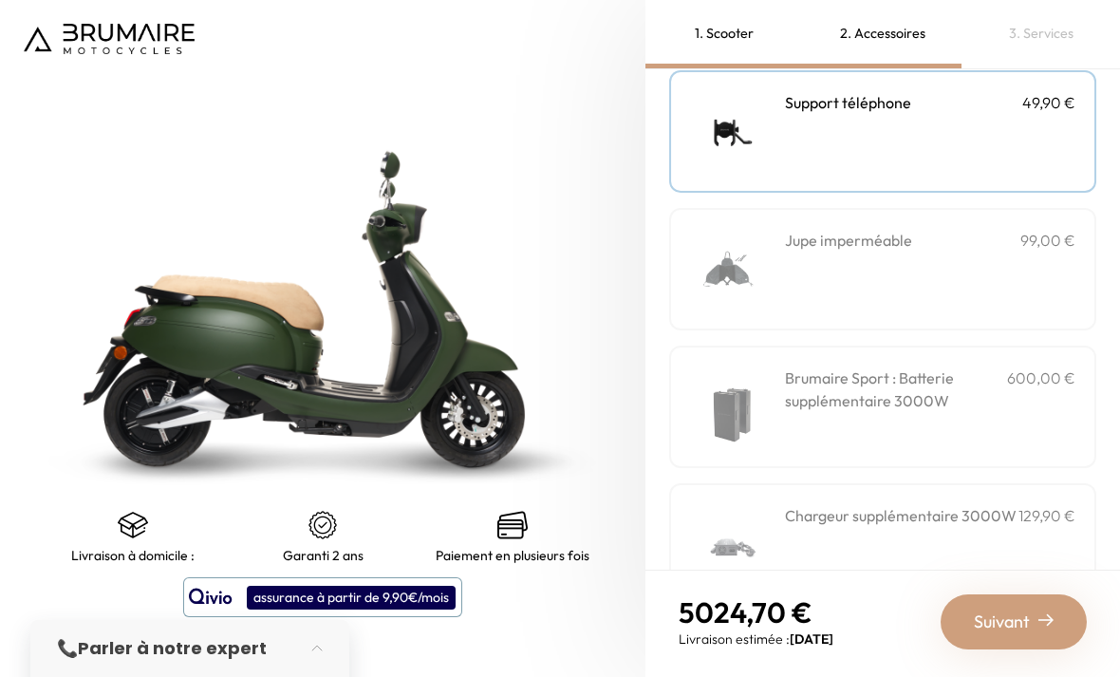
scroll to position [639, 0]
click at [1014, 614] on span "Suivant" at bounding box center [1002, 621] width 56 height 27
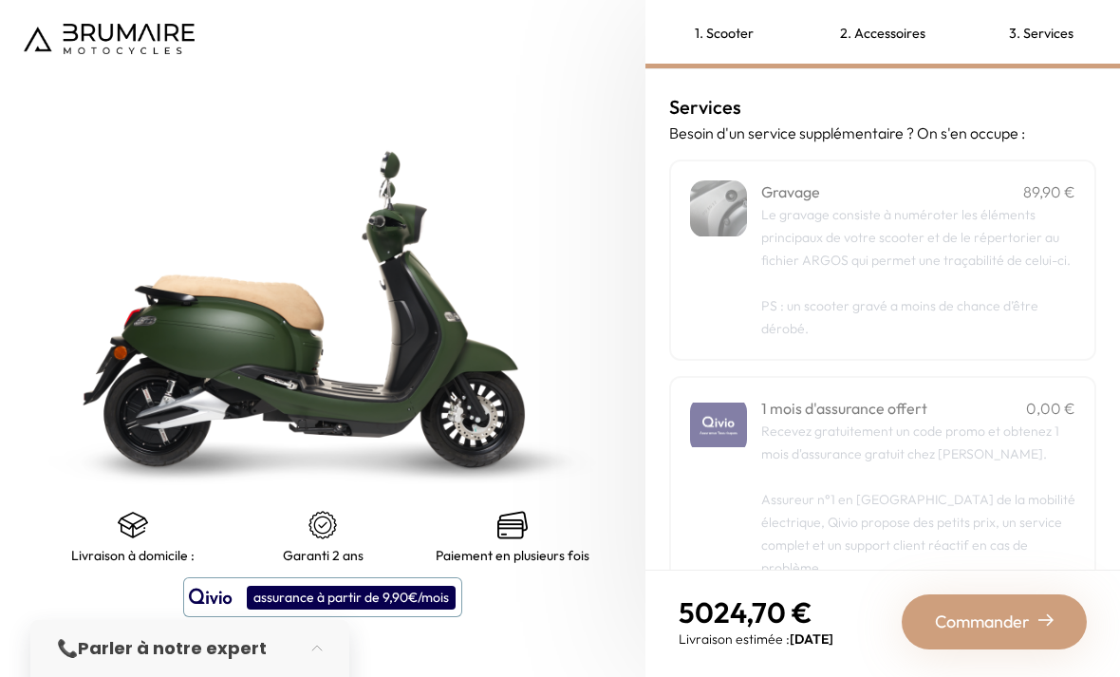
click at [995, 206] on span "Le gravage consiste à numéroter les éléments principaux de votre scooter et de …" at bounding box center [915, 237] width 309 height 63
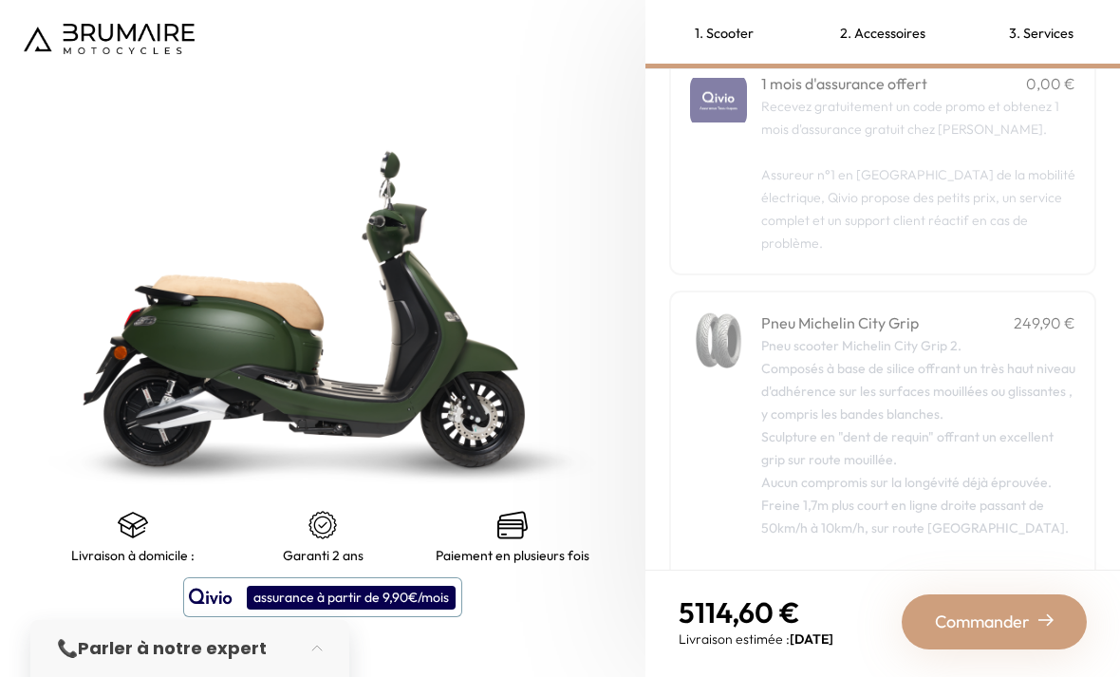
scroll to position [324, 0]
click at [982, 388] on div "Pneu scooter Michelin City Grip 2. Composés à base de silice offrant un très ha…" at bounding box center [918, 460] width 314 height 251
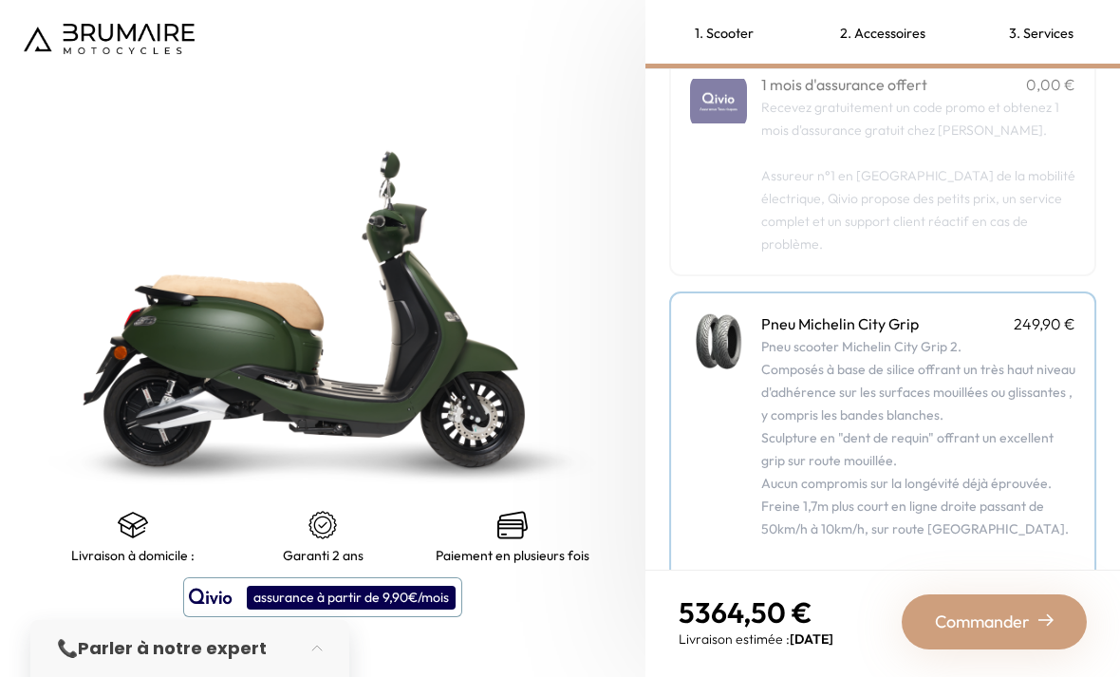
click at [360, 594] on div "assurance à partir de 9,90€/mois" at bounding box center [351, 598] width 209 height 24
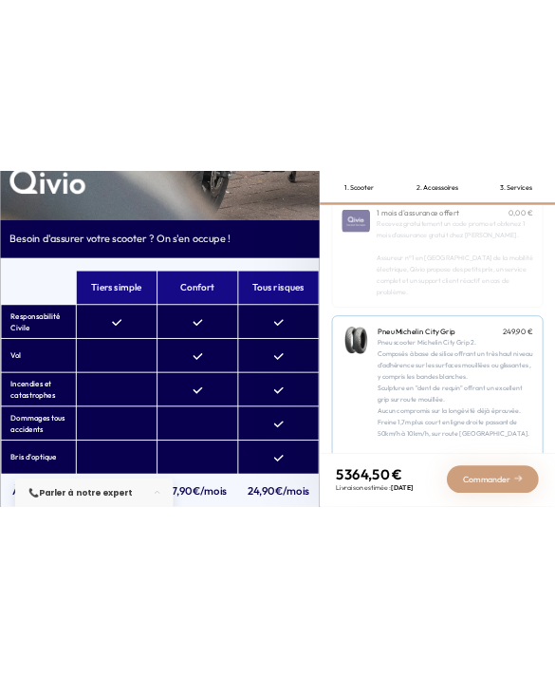
scroll to position [0, 0]
